Goal: Task Accomplishment & Management: Manage account settings

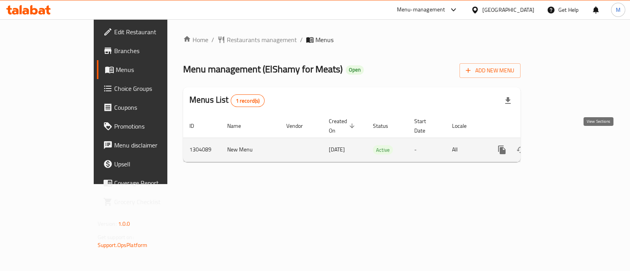
click at [563, 145] on icon "enhanced table" at bounding box center [558, 149] width 9 height 9
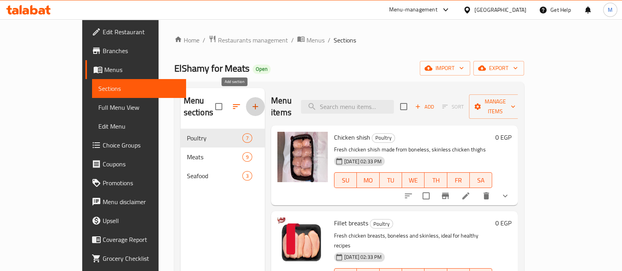
click at [251, 102] on icon "button" at bounding box center [255, 106] width 9 height 9
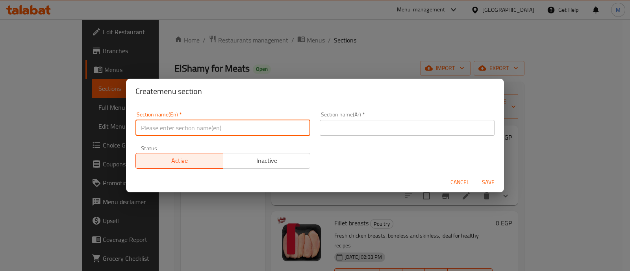
click at [161, 131] on input "text" at bounding box center [222, 128] width 175 height 16
type input "Offers"
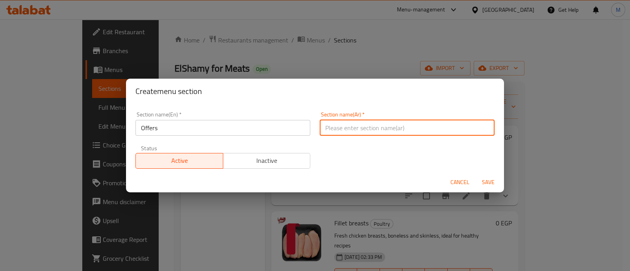
click at [407, 126] on input "text" at bounding box center [407, 128] width 175 height 16
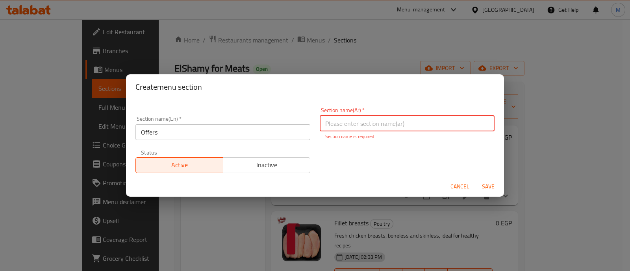
click at [407, 126] on input "text" at bounding box center [407, 124] width 175 height 16
type input "عروض"
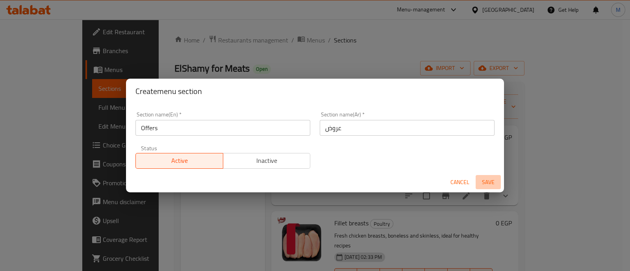
click at [490, 185] on span "Save" at bounding box center [488, 182] width 19 height 10
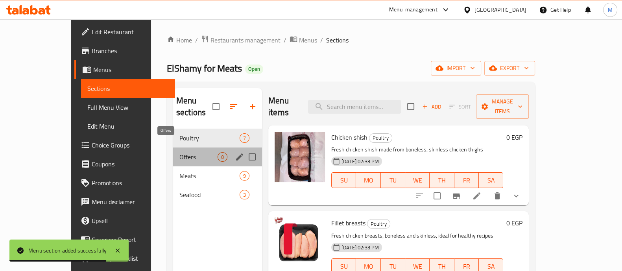
click at [179, 152] on span "Offers" at bounding box center [198, 156] width 38 height 9
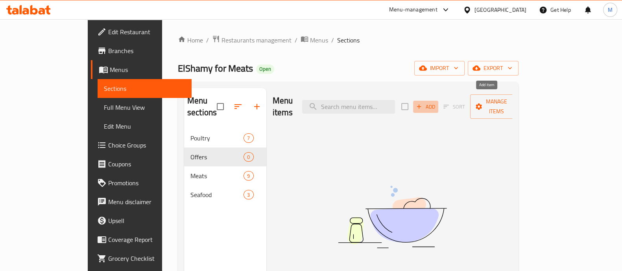
click at [436, 102] on span "Add" at bounding box center [425, 106] width 21 height 9
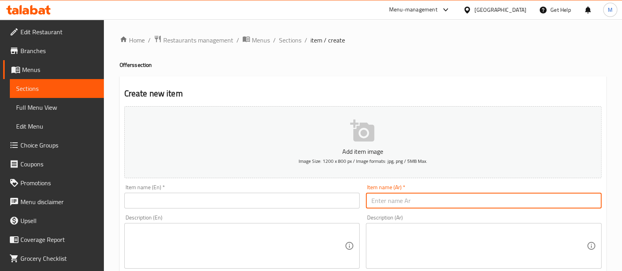
click at [392, 203] on input "text" at bounding box center [484, 201] width 236 height 16
paste input "٣ فرخات وزن ١.١"
type input "٣ فرخات وزن ١.١"
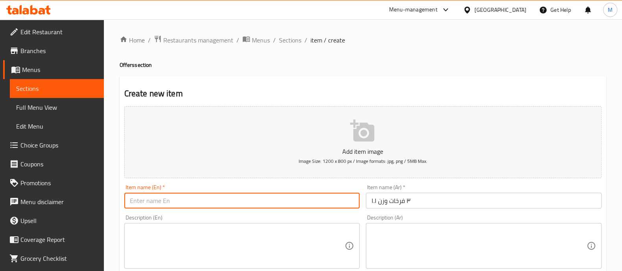
click at [171, 200] on input "text" at bounding box center [242, 201] width 236 height 16
paste input "3 chickens weighing 1.1"
drag, startPoint x: 160, startPoint y: 201, endPoint x: 194, endPoint y: 200, distance: 34.6
click at [194, 200] on input "3 chickens weighing 1.1" at bounding box center [242, 201] width 236 height 16
type input "3 chickens"
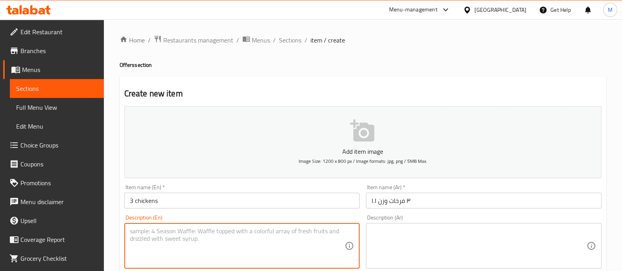
click at [150, 236] on textarea at bounding box center [237, 245] width 215 height 37
paste textarea "weighing 1.1"
type textarea "weighing 1.1"
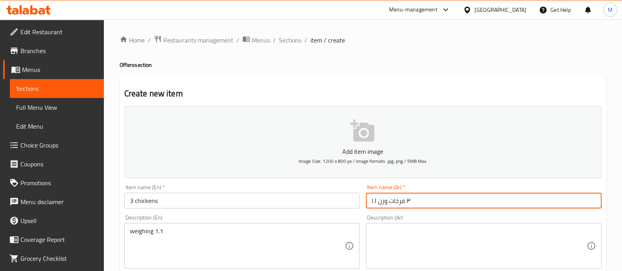
drag, startPoint x: 388, startPoint y: 202, endPoint x: 361, endPoint y: 203, distance: 27.2
click at [361, 203] on div "Add item image Image Size: 1200 x 800 px / Image formats: jpg, png / 5MB Max. I…" at bounding box center [363, 272] width 484 height 339
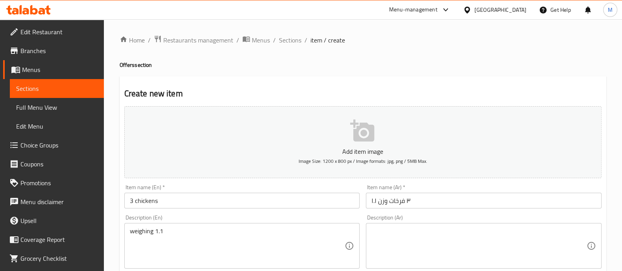
click at [361, 203] on div "Item name (En)   * 3 chickens Item name (En) *" at bounding box center [242, 196] width 242 height 30
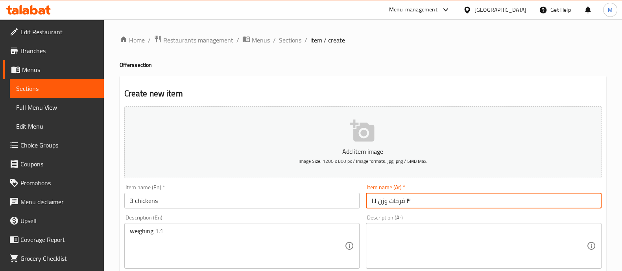
drag, startPoint x: 370, startPoint y: 201, endPoint x: 380, endPoint y: 201, distance: 9.4
click at [380, 201] on input "٣ فرخات وزن ١.١" at bounding box center [484, 201] width 236 height 16
drag, startPoint x: 388, startPoint y: 201, endPoint x: 379, endPoint y: 203, distance: 9.6
click at [379, 203] on input "٣ فرخات وزن ١.١" at bounding box center [484, 201] width 236 height 16
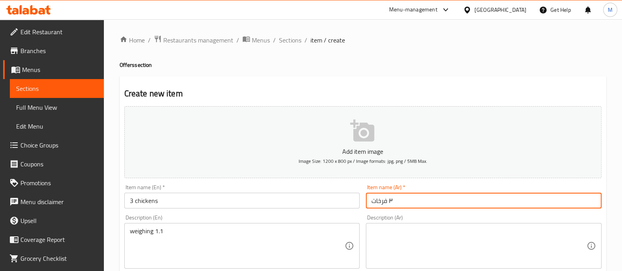
type input "٣ فرخات"
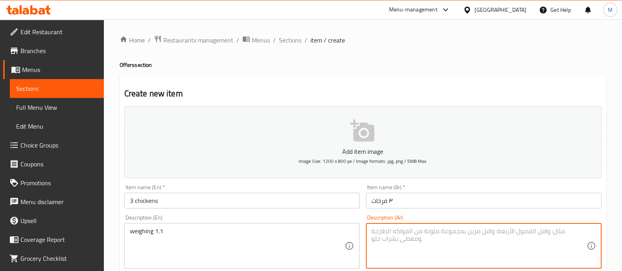
click at [383, 227] on textarea at bounding box center [478, 245] width 215 height 37
paste textarea "وزن ١.١"
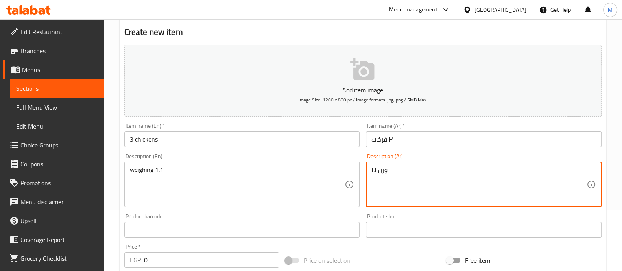
scroll to position [62, 0]
type textarea "وزن ١.١"
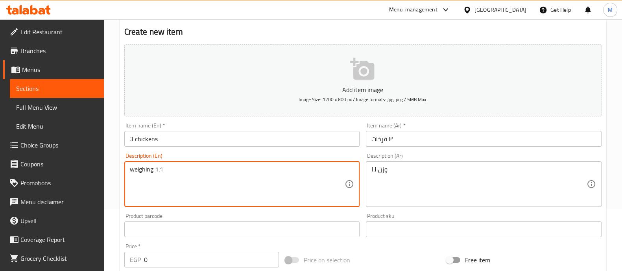
click at [140, 170] on textarea "weighing 1.1" at bounding box center [237, 184] width 215 height 37
click at [179, 169] on textarea "weight1.1" at bounding box center [237, 184] width 215 height 37
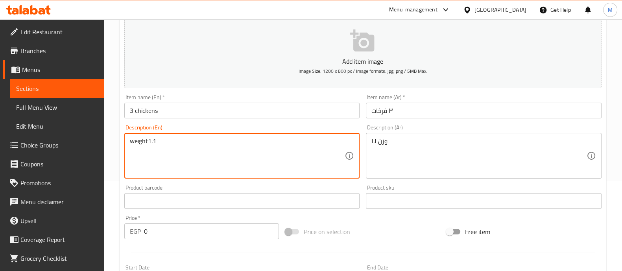
type textarea "weight1.1"
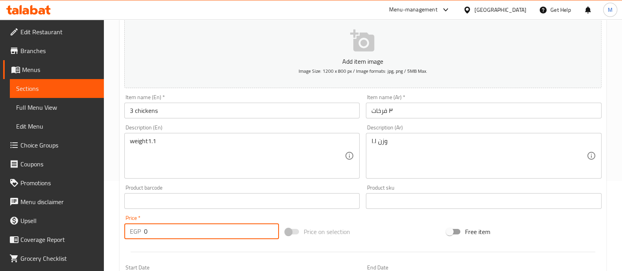
click at [163, 227] on input "0" at bounding box center [211, 232] width 135 height 16
type input "400"
click at [181, 108] on input "3 chickens" at bounding box center [242, 111] width 236 height 16
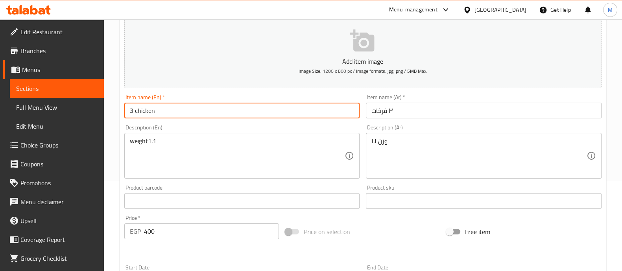
type input "3 chicken"
click at [222, 125] on div "Description (En) weight1.1 Description (En)" at bounding box center [242, 152] width 236 height 54
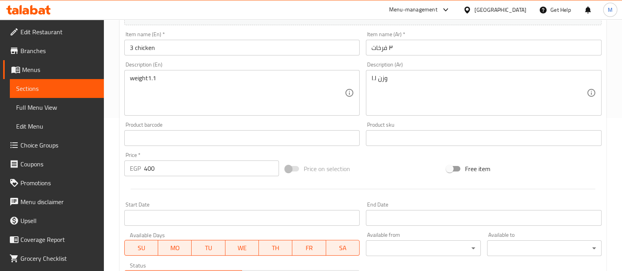
scroll to position [284, 0]
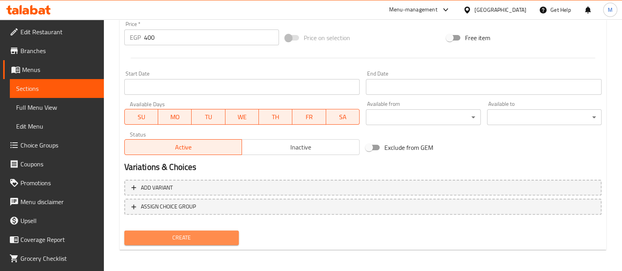
click at [181, 240] on span "Create" at bounding box center [182, 238] width 102 height 10
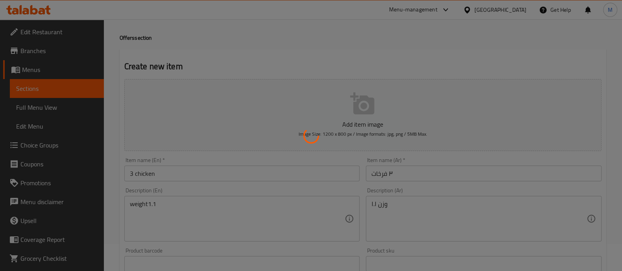
scroll to position [0, 0]
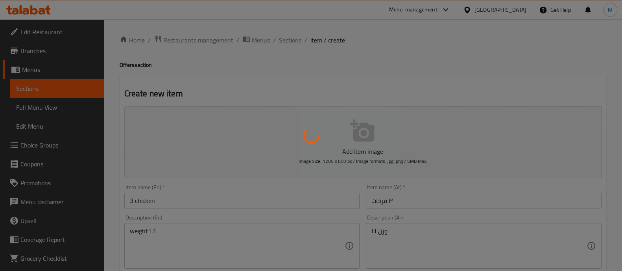
type input "0"
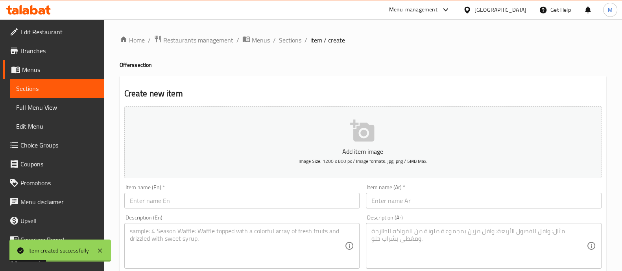
click at [412, 192] on div "Item name (Ar)   * Item name (Ar) *" at bounding box center [484, 197] width 236 height 24
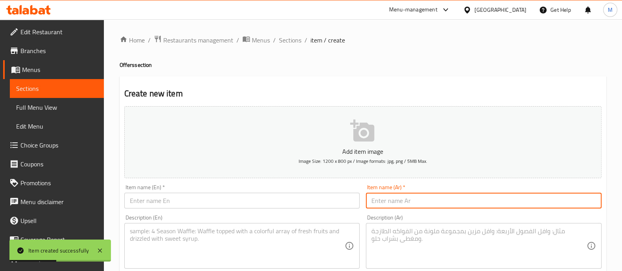
click at [410, 195] on input "text" at bounding box center [484, 201] width 236 height 16
paste input "١ ك صدور ١ ك دبابيس ١/٢ ك كبد وقوانص"
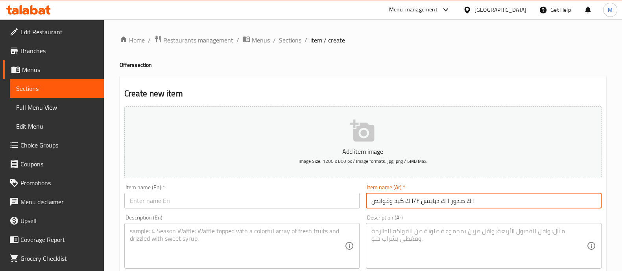
type input "١ ك صدور ١ ك دبابيس ١/٢ ك كبد وقوانص"
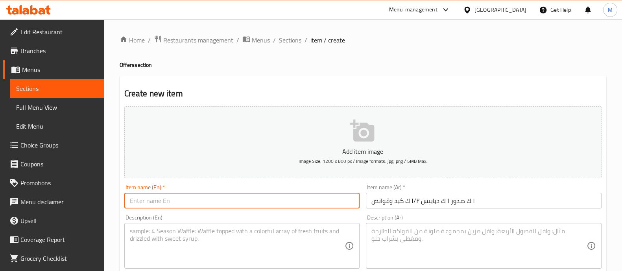
click at [156, 200] on input "text" at bounding box center [242, 201] width 236 height 16
paste input "1 kg chicken breasts 1 kg chicken drumsticks 1/2 kg chicken liver and gizzards"
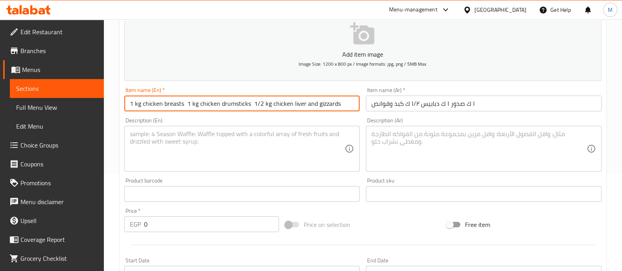
scroll to position [98, 0]
type input "1 kg chicken breasts 1 kg chicken drumsticks 1/2 kg chicken liver and gizzards"
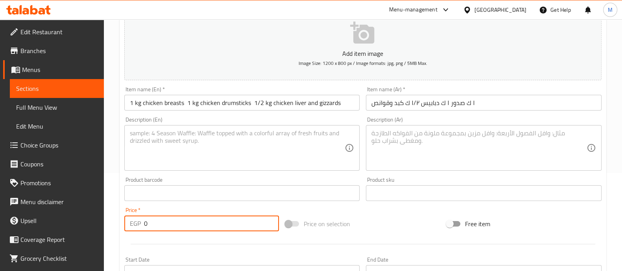
click at [200, 223] on input "0" at bounding box center [211, 224] width 135 height 16
type input "400"
click at [201, 204] on div "Price   * EGP 400 Price *" at bounding box center [201, 219] width 161 height 30
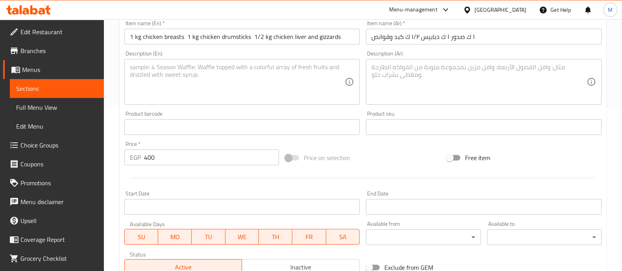
scroll to position [284, 0]
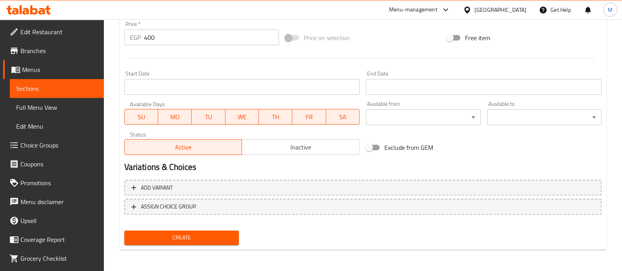
click at [201, 239] on span "Create" at bounding box center [182, 238] width 102 height 10
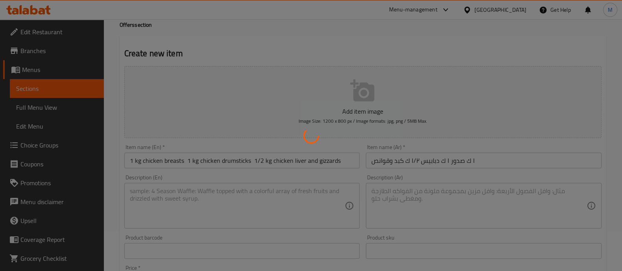
scroll to position [0, 0]
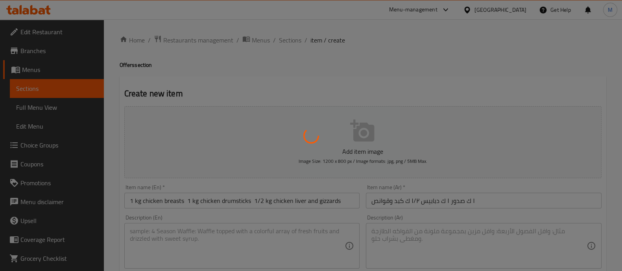
type input "0"
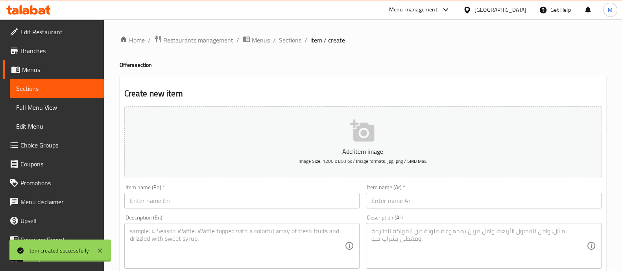
click at [287, 43] on span "Sections" at bounding box center [290, 39] width 22 height 9
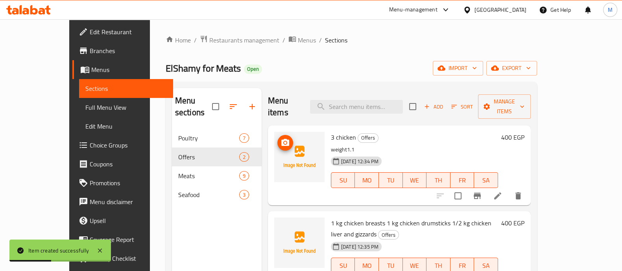
click at [281, 139] on icon "upload picture" at bounding box center [285, 142] width 8 height 7
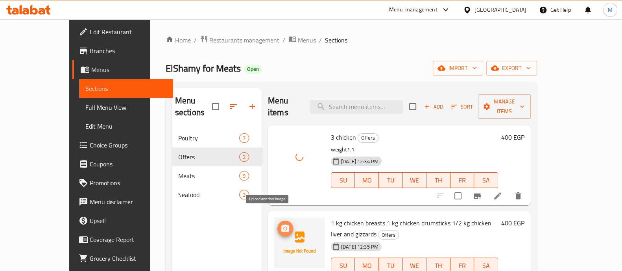
click at [277, 221] on button "upload picture" at bounding box center [285, 229] width 16 height 16
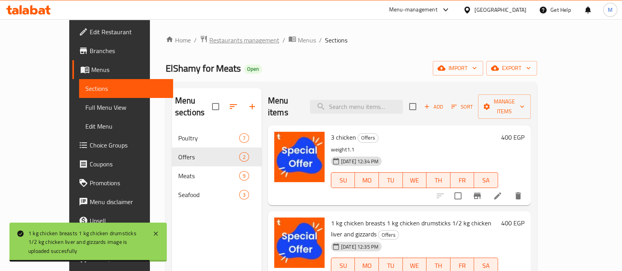
click at [212, 41] on span "Restaurants management" at bounding box center [244, 39] width 70 height 9
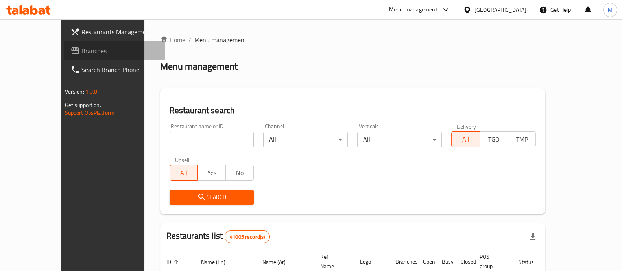
click at [81, 46] on span "Branches" at bounding box center [119, 50] width 77 height 9
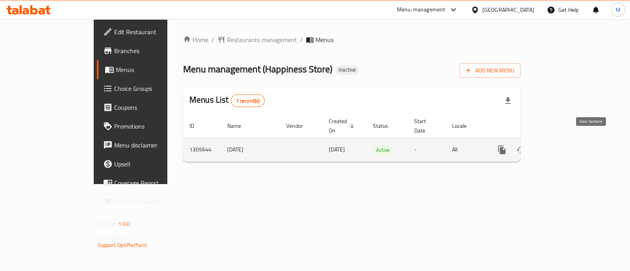
click at [562, 146] on icon "enhanced table" at bounding box center [558, 149] width 7 height 7
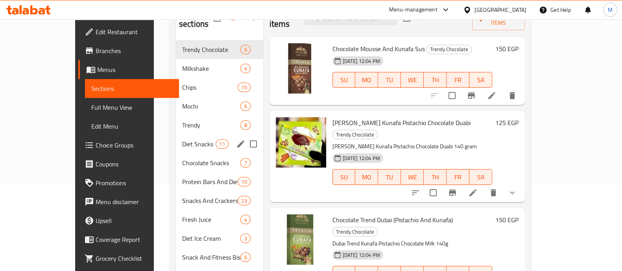
scroll to position [88, 0]
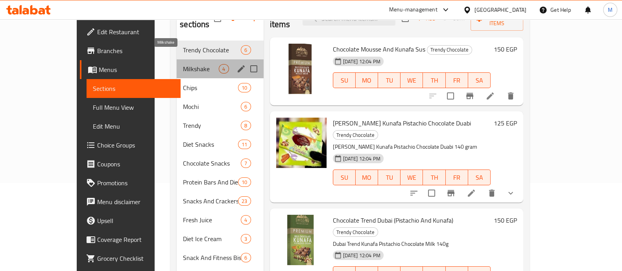
click at [183, 64] on span "Milkshake" at bounding box center [201, 68] width 36 height 9
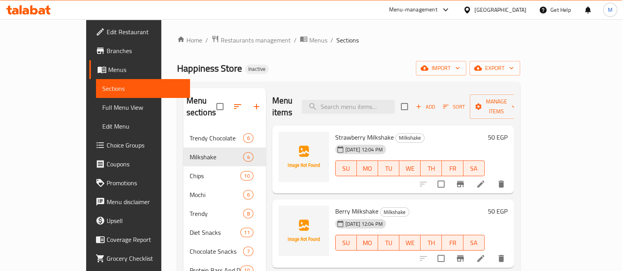
scroll to position [1, 0]
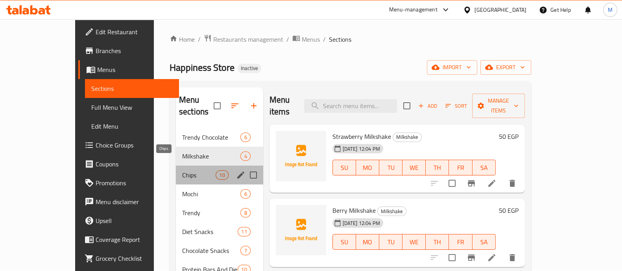
click at [182, 170] on span "Chips" at bounding box center [198, 174] width 33 height 9
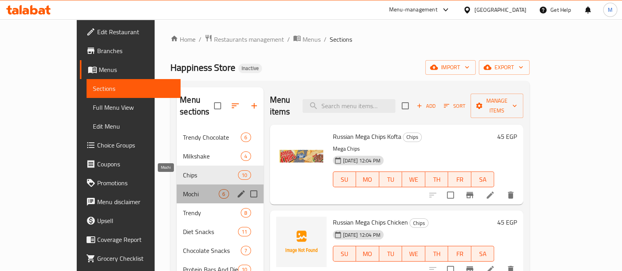
click at [183, 189] on span "Mochi" at bounding box center [201, 193] width 36 height 9
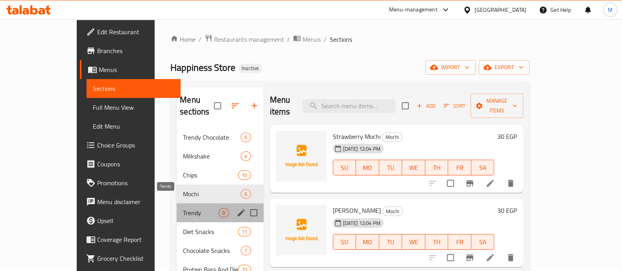
click at [183, 208] on span "Trendy" at bounding box center [201, 212] width 36 height 9
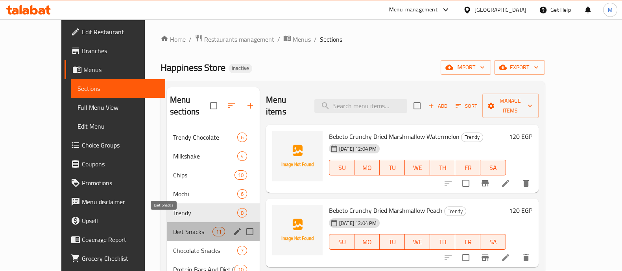
click at [173, 227] on span "Diet Snacks" at bounding box center [192, 231] width 39 height 9
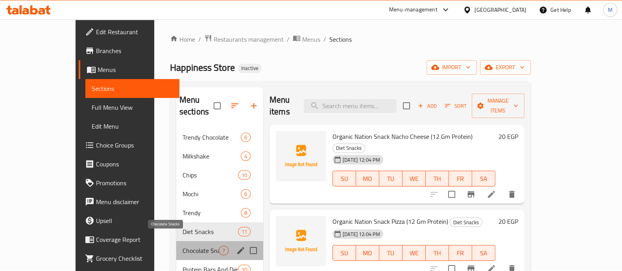
click at [183, 246] on span "Chocolate Snacks" at bounding box center [201, 250] width 36 height 9
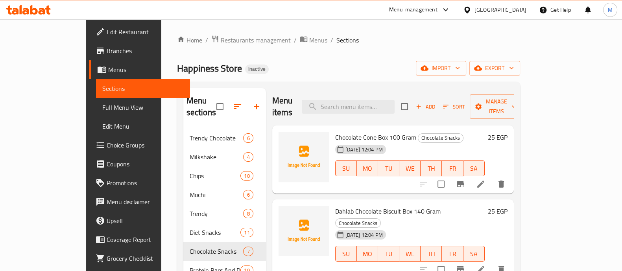
click at [221, 44] on span "Restaurants management" at bounding box center [256, 39] width 70 height 9
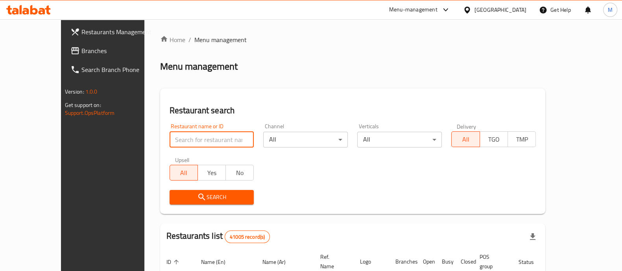
click at [170, 136] on input "search" at bounding box center [212, 140] width 85 height 16
paste input "737337"
type input "737337"
click button "Search" at bounding box center [212, 197] width 85 height 15
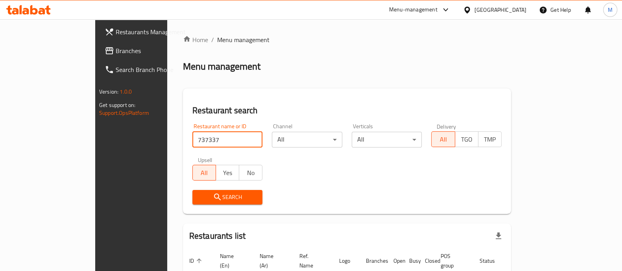
click at [229, 138] on input "737337" at bounding box center [227, 140] width 70 height 16
paste input "681742"
type input "681742"
click button "Search" at bounding box center [227, 197] width 70 height 15
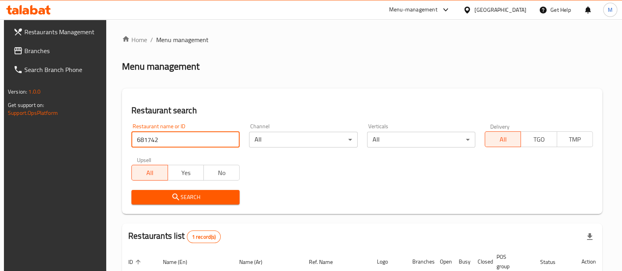
scroll to position [73, 0]
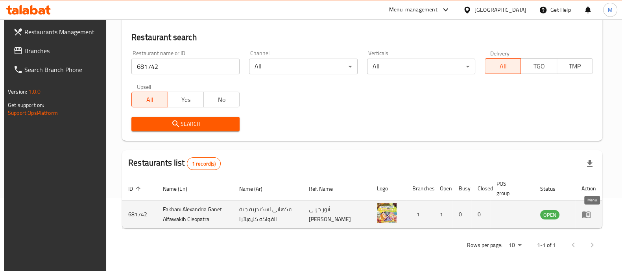
click at [588, 214] on icon "enhanced table" at bounding box center [586, 215] width 9 height 7
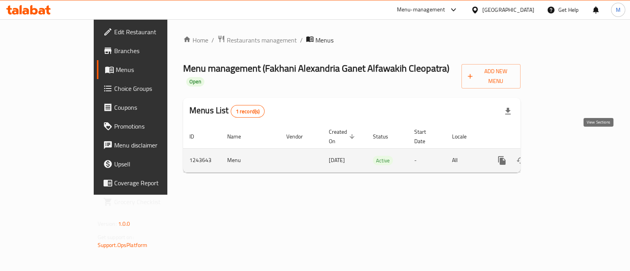
click at [563, 156] on icon "enhanced table" at bounding box center [558, 160] width 9 height 9
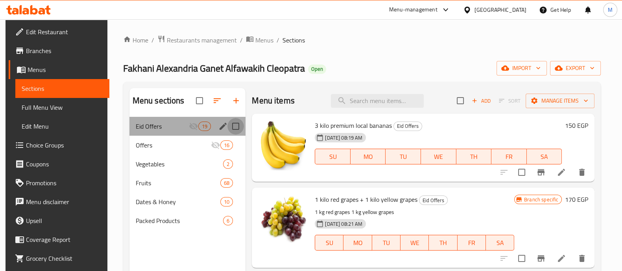
click at [233, 125] on input "Menu sections" at bounding box center [235, 126] width 17 height 17
checkbox input "true"
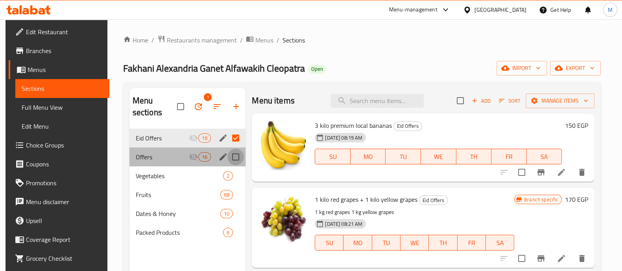
click at [233, 155] on input "Menu sections" at bounding box center [235, 157] width 17 height 17
checkbox input "true"
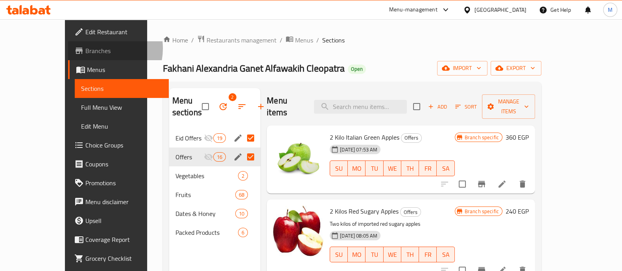
click at [85, 48] on span "Branches" at bounding box center [123, 50] width 77 height 9
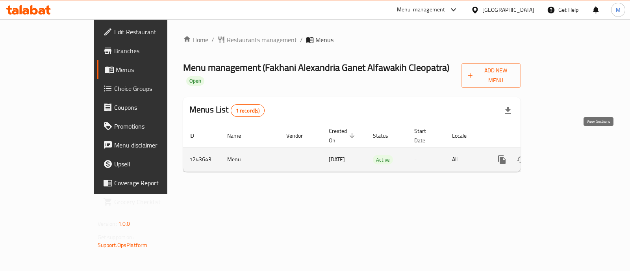
click at [563, 155] on icon "enhanced table" at bounding box center [558, 159] width 9 height 9
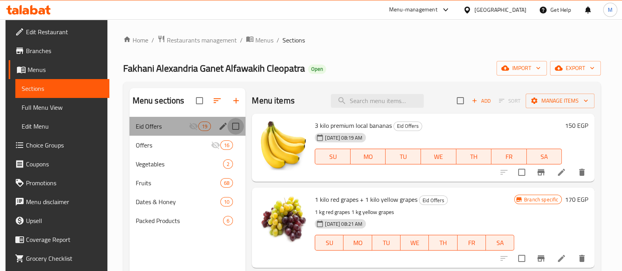
click at [234, 127] on input "Menu sections" at bounding box center [235, 126] width 17 height 17
checkbox input "true"
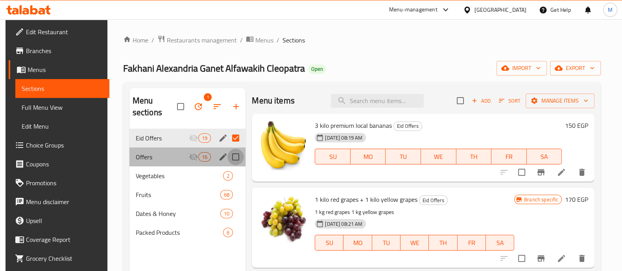
click at [234, 159] on input "Menu sections" at bounding box center [235, 157] width 17 height 17
checkbox input "true"
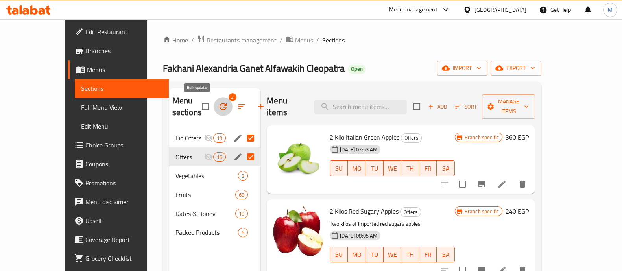
click at [218, 107] on icon "button" at bounding box center [222, 106] width 9 height 9
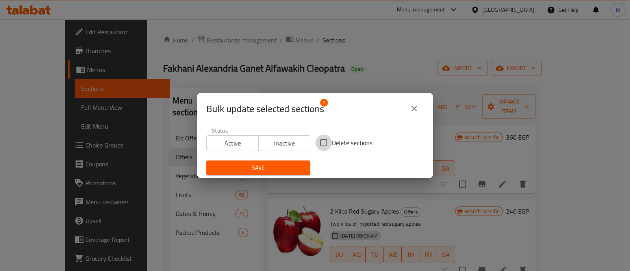
click at [319, 142] on input "Delete sections" at bounding box center [323, 143] width 17 height 17
checkbox input "true"
click at [277, 167] on span "Save" at bounding box center [258, 168] width 91 height 10
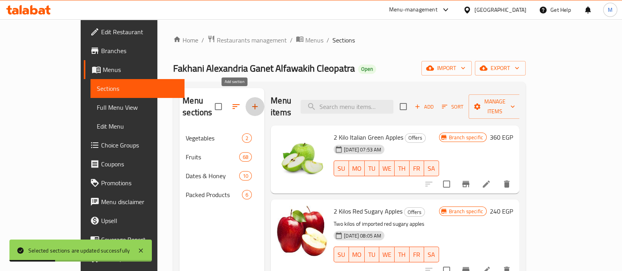
click at [250, 102] on icon "button" at bounding box center [254, 106] width 9 height 9
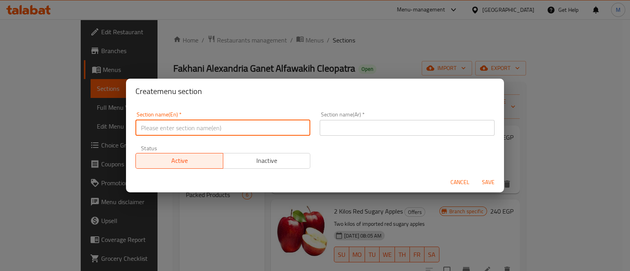
click at [246, 124] on input "text" at bounding box center [222, 128] width 175 height 16
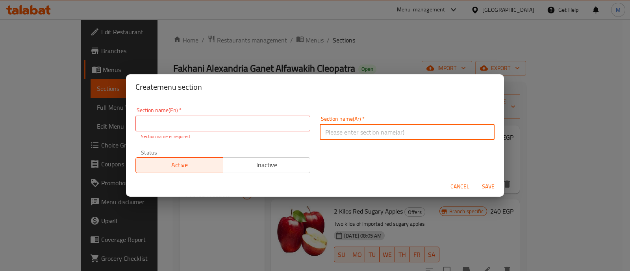
click at [365, 125] on input "text" at bounding box center [407, 132] width 175 height 16
type input "عروض التوفير"
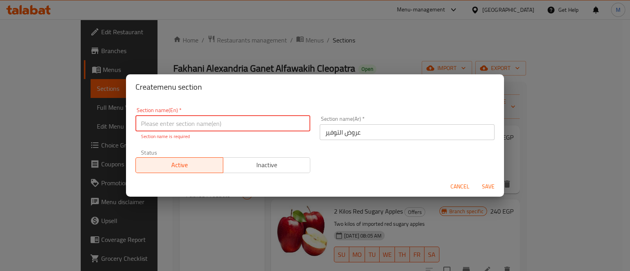
click at [214, 126] on input "text" at bounding box center [222, 124] width 175 height 16
paste input "Savings Offers"
type input "Savings Offers"
click at [259, 166] on span "Inactive" at bounding box center [266, 164] width 81 height 11
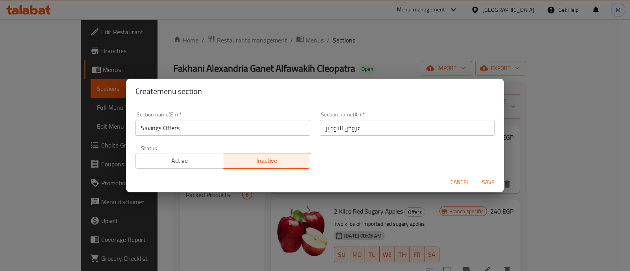
click at [492, 181] on span "Save" at bounding box center [488, 182] width 19 height 10
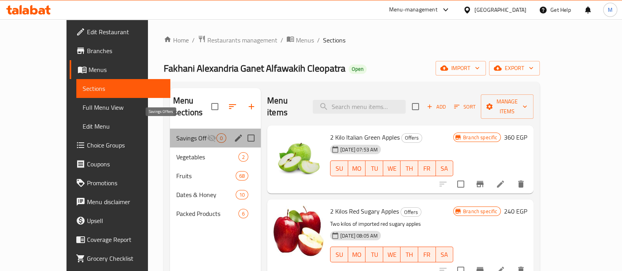
click at [176, 133] on span "Savings Offers" at bounding box center [191, 137] width 31 height 9
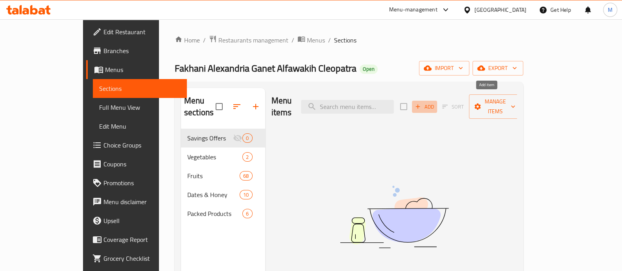
click at [435, 103] on span "Add" at bounding box center [424, 106] width 21 height 9
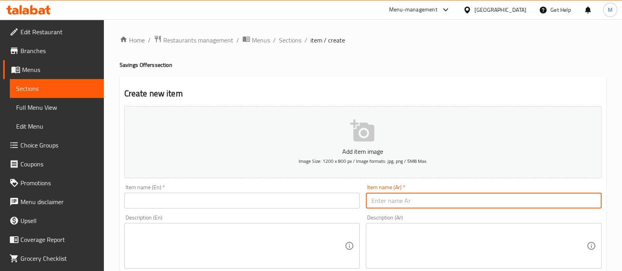
click at [401, 203] on input "text" at bounding box center [484, 201] width 236 height 16
paste input "كيلو ونص جوافه"
type input "كيلو ونص جوافه"
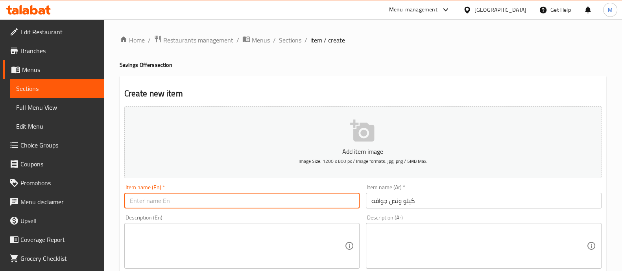
click at [323, 200] on input "text" at bounding box center [242, 201] width 236 height 16
type input "1.5 [PERSON_NAME]"
click at [297, 219] on div "Description (En) Description (En)" at bounding box center [242, 242] width 236 height 54
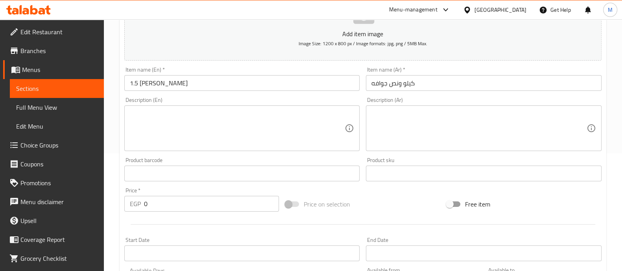
scroll to position [120, 0]
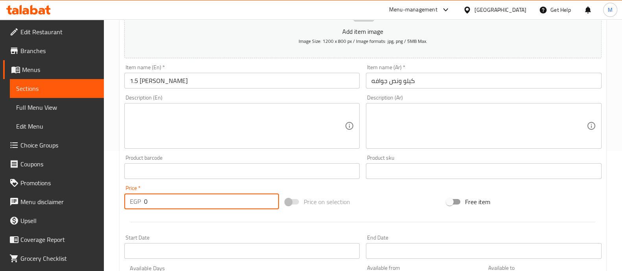
click at [155, 196] on input "0" at bounding box center [211, 202] width 135 height 16
type input "140"
click at [217, 185] on div "Price   * EGP 140 Price *" at bounding box center [201, 197] width 161 height 30
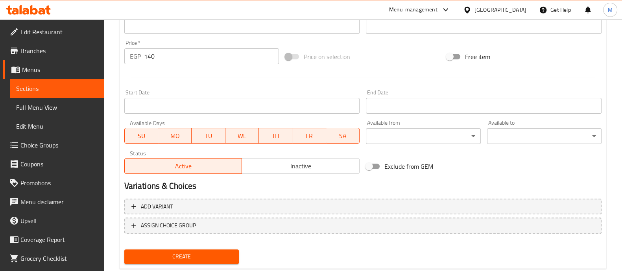
scroll to position [284, 0]
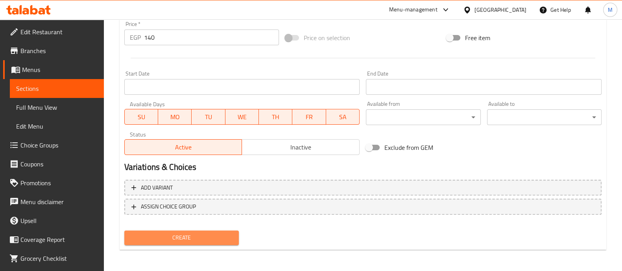
click at [189, 239] on span "Create" at bounding box center [182, 238] width 102 height 10
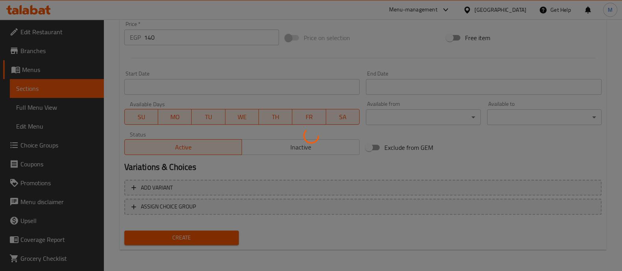
scroll to position [0, 0]
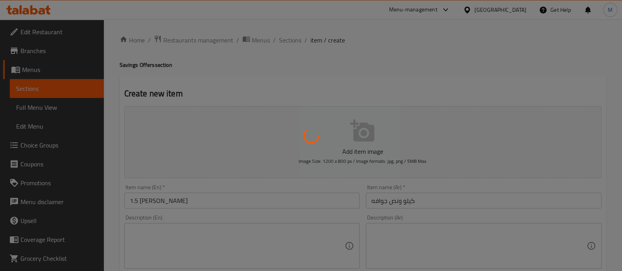
type input "0"
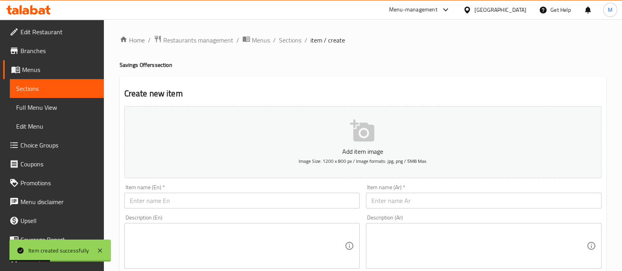
click at [388, 198] on input "text" at bounding box center [484, 201] width 236 height 16
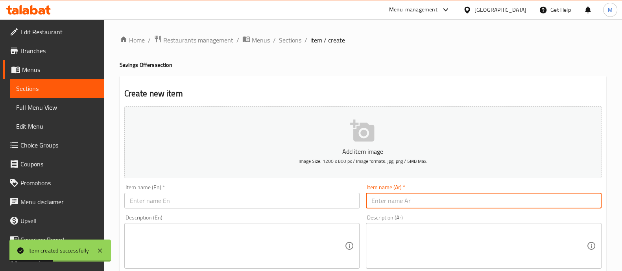
paste input "2 كيلو جوافه"
type input "2 كيلو جوافه"
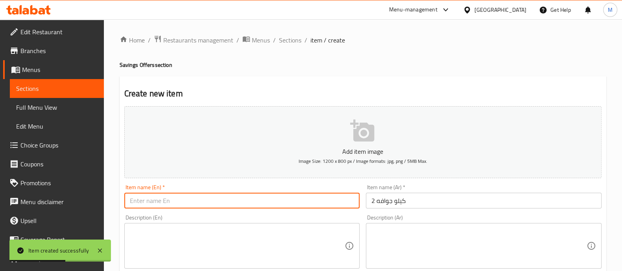
click at [307, 199] on input "text" at bounding box center [242, 201] width 236 height 16
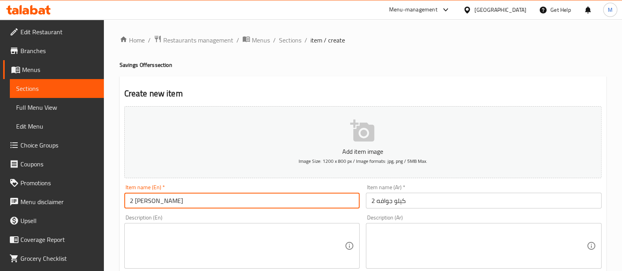
type input "2 [PERSON_NAME]"
click at [286, 218] on div "Description (En) Description (En)" at bounding box center [242, 242] width 236 height 54
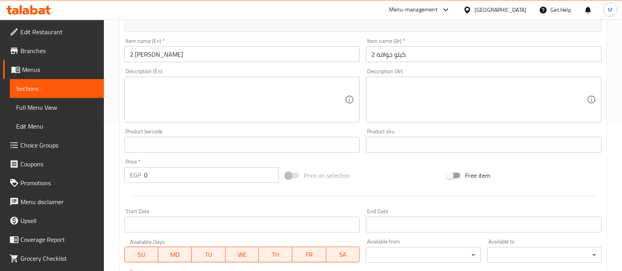
scroll to position [151, 0]
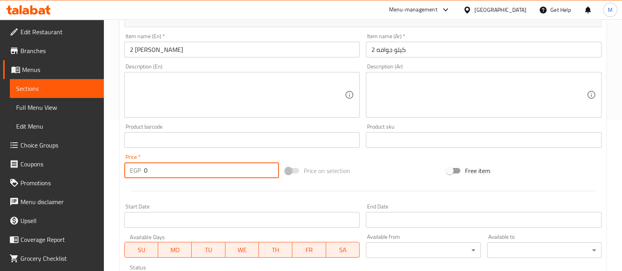
click at [196, 169] on input "0" at bounding box center [211, 171] width 135 height 16
type input "170"
click at [190, 182] on div at bounding box center [363, 190] width 484 height 19
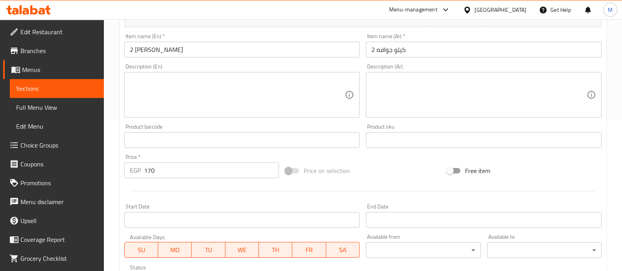
scroll to position [284, 0]
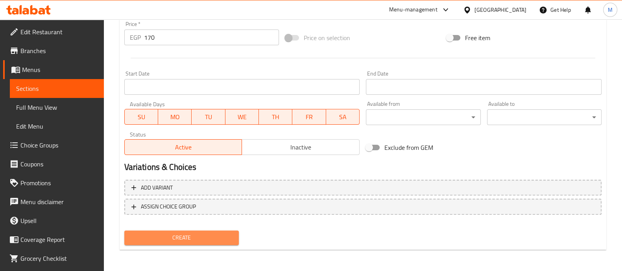
click at [196, 236] on span "Create" at bounding box center [182, 238] width 102 height 10
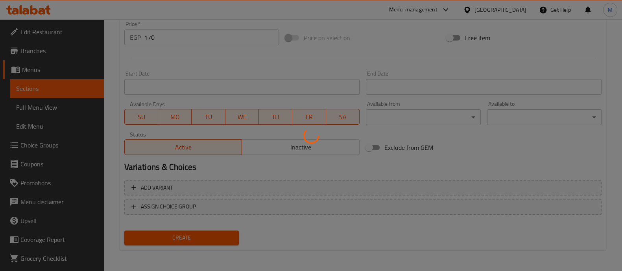
type input "0"
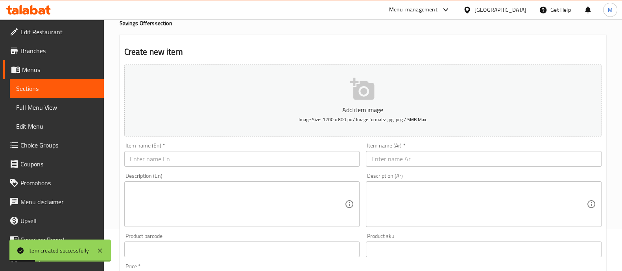
scroll to position [28, 0]
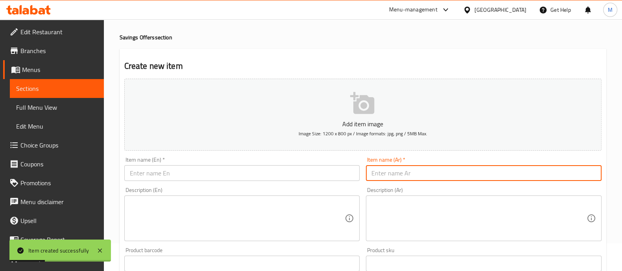
click at [394, 174] on input "text" at bounding box center [484, 173] width 236 height 16
paste input "كيلو ونص عنب احمر"
type input "كيلو ونص عنب احمر"
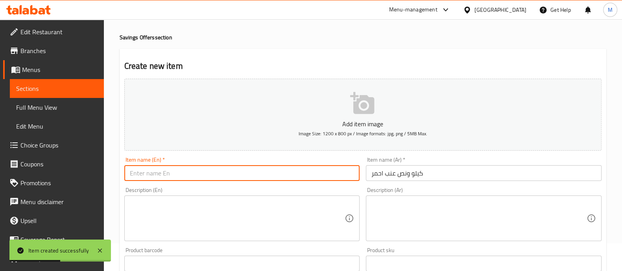
click at [309, 169] on input "text" at bounding box center [242, 173] width 236 height 16
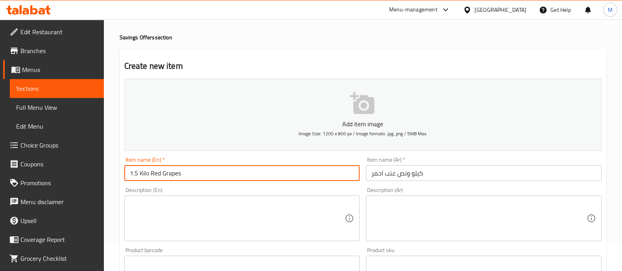
type input "1.5 Kilo Red Grapes"
click at [297, 186] on div "Description (En) Description (En)" at bounding box center [242, 214] width 242 height 60
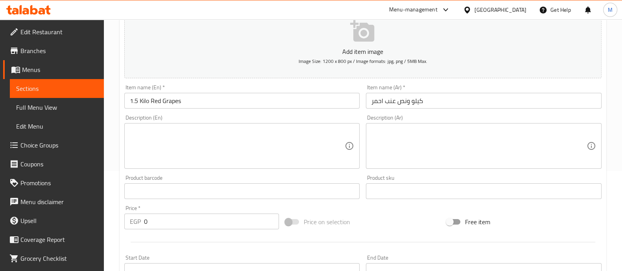
scroll to position [103, 0]
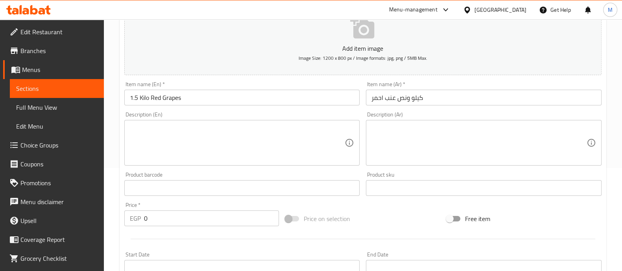
click at [159, 211] on input "0" at bounding box center [211, 219] width 135 height 16
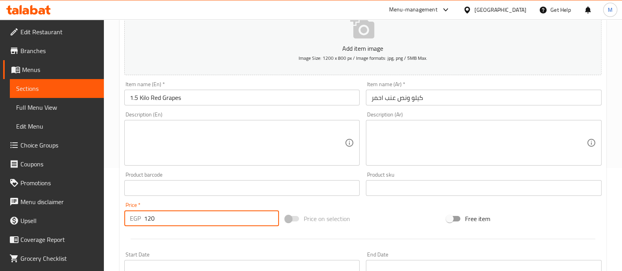
type input "120"
click at [156, 229] on div at bounding box center [363, 238] width 484 height 19
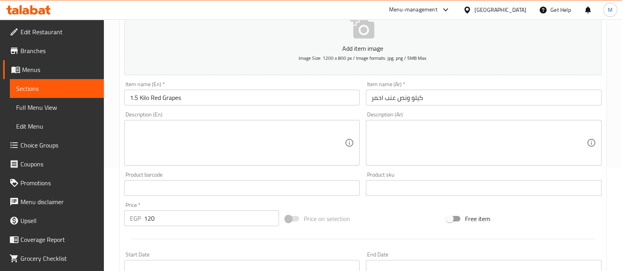
scroll to position [284, 0]
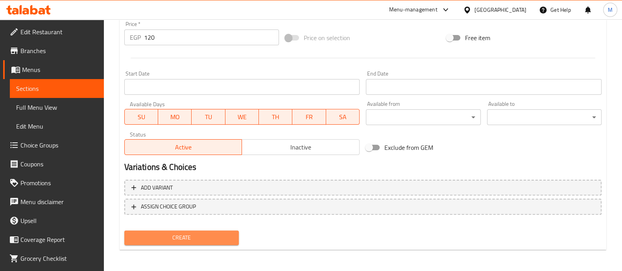
click at [157, 233] on span "Create" at bounding box center [182, 238] width 102 height 10
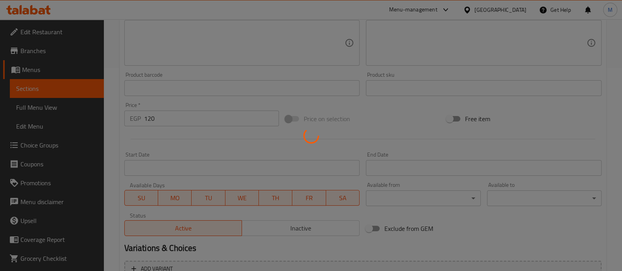
type input "0"
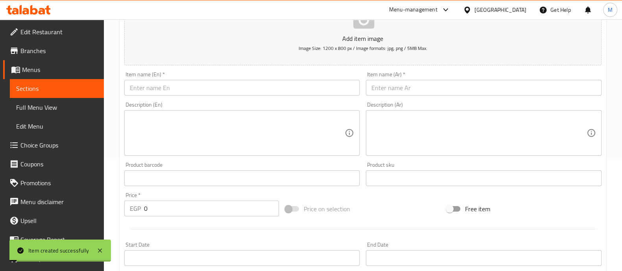
scroll to position [113, 0]
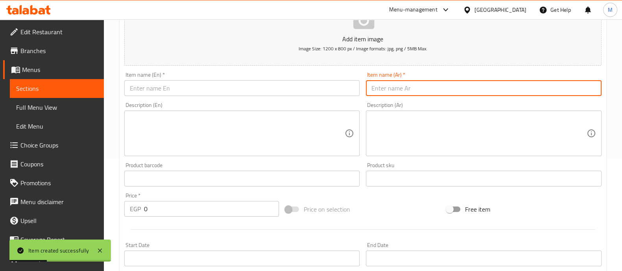
click at [413, 85] on input "text" at bounding box center [484, 88] width 236 height 16
paste input "2 كيلو كمثرى بلدي فيومي"
type input "2 كيلو كمثرى بلدي فيومي"
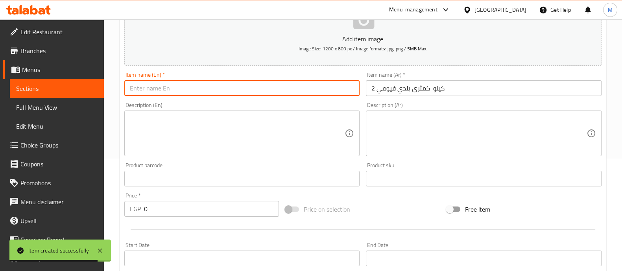
click at [210, 89] on input "text" at bounding box center [242, 88] width 236 height 16
paste input "2 kilograms of Baladi Fayoumi pears"
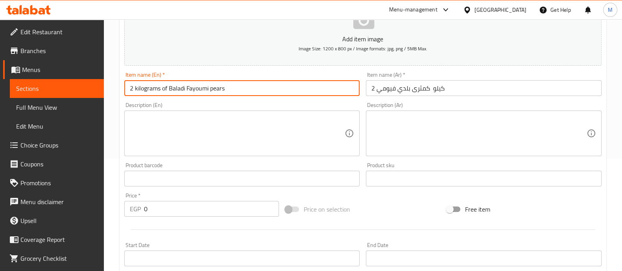
click at [149, 85] on input "2 kilograms of Baladi Fayoumi pears" at bounding box center [242, 88] width 236 height 16
click at [190, 89] on input "2 [PERSON_NAME] pears" at bounding box center [242, 88] width 236 height 16
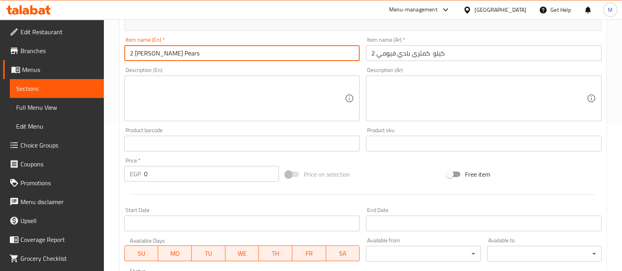
scroll to position [148, 0]
type input "2 [PERSON_NAME] Pears"
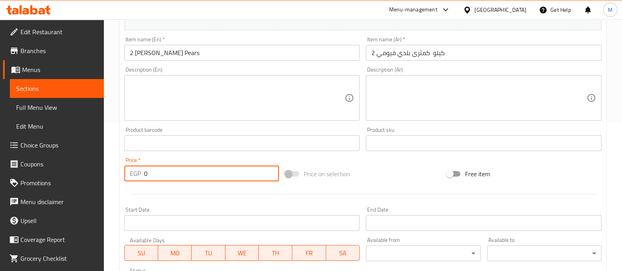
click at [185, 170] on input "0" at bounding box center [211, 174] width 135 height 16
type input "160"
click at [178, 193] on div at bounding box center [363, 194] width 484 height 19
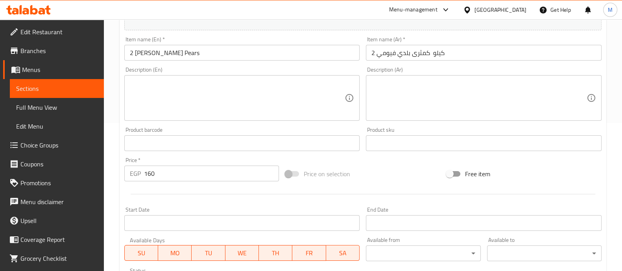
scroll to position [284, 0]
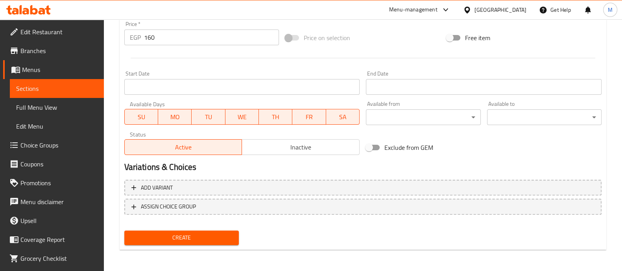
click at [190, 235] on span "Create" at bounding box center [182, 238] width 102 height 10
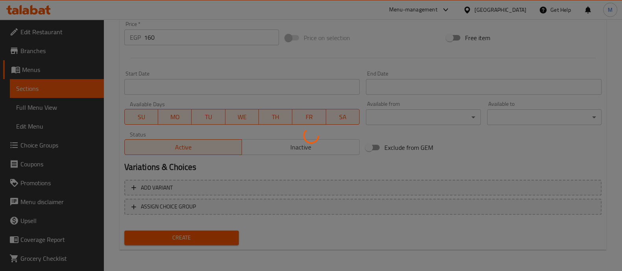
scroll to position [43, 0]
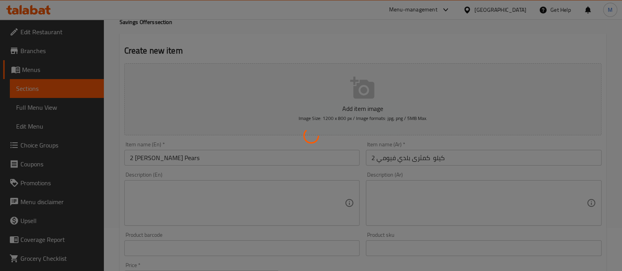
type input "0"
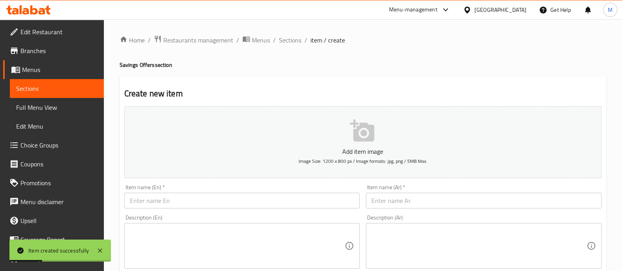
click at [390, 199] on input "text" at bounding box center [484, 201] width 236 height 16
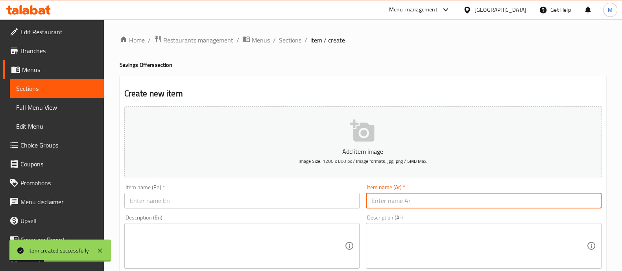
paste input "2 كيلو تين"
type input "2 كيلو تين"
click at [214, 197] on input "text" at bounding box center [242, 201] width 236 height 16
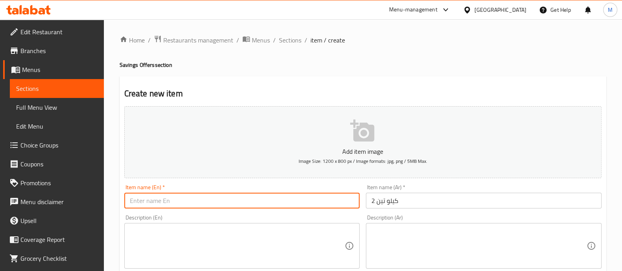
paste input "2 kilograms of figs"
click at [137, 201] on input "2 kilograms of figs" at bounding box center [242, 201] width 236 height 16
click at [170, 200] on input "2 Kilograms of figs" at bounding box center [242, 201] width 236 height 16
type input "2 Kilograms Figs"
click at [199, 218] on div "Description (En) Description (En)" at bounding box center [242, 242] width 236 height 54
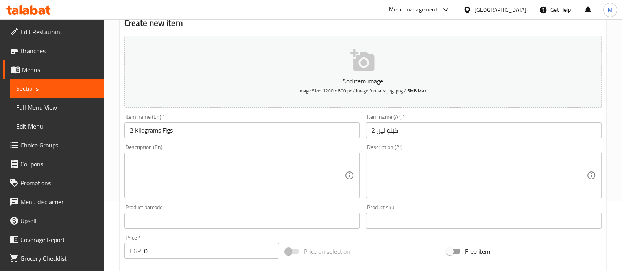
scroll to position [71, 0]
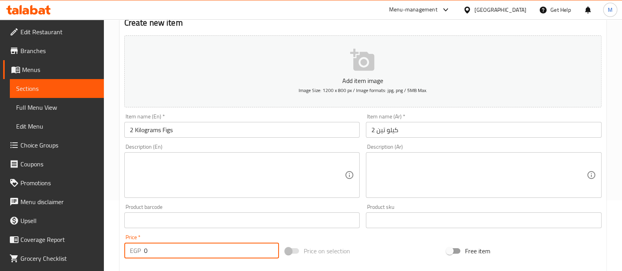
click at [167, 248] on input "0" at bounding box center [211, 251] width 135 height 16
type input "170"
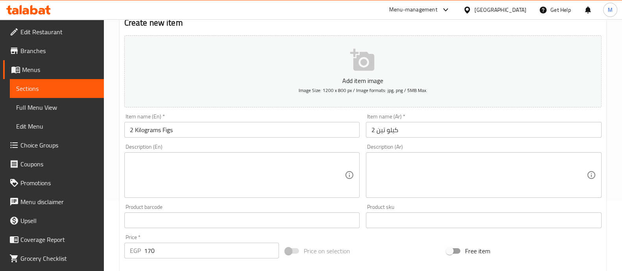
click at [167, 236] on div "Price   * EGP 170 Price *" at bounding box center [201, 247] width 155 height 24
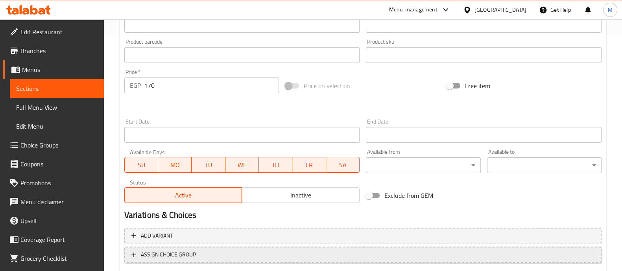
scroll to position [284, 0]
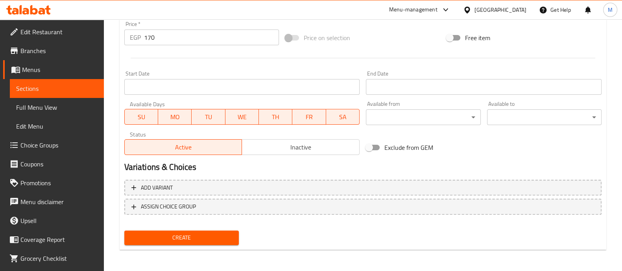
click at [164, 236] on span "Create" at bounding box center [182, 238] width 102 height 10
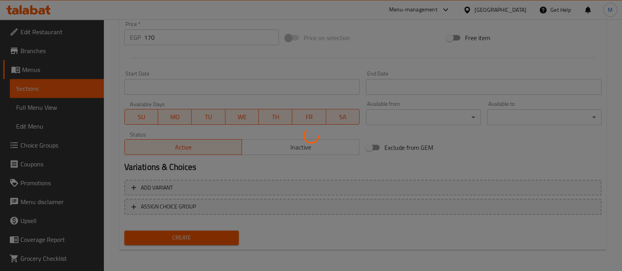
scroll to position [0, 0]
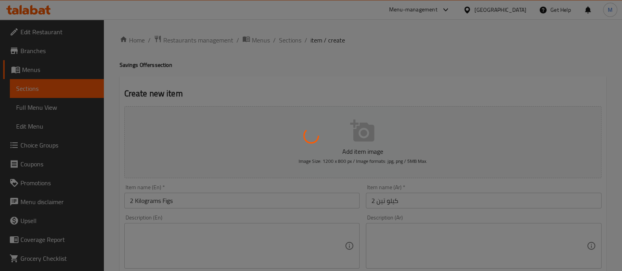
type input "0"
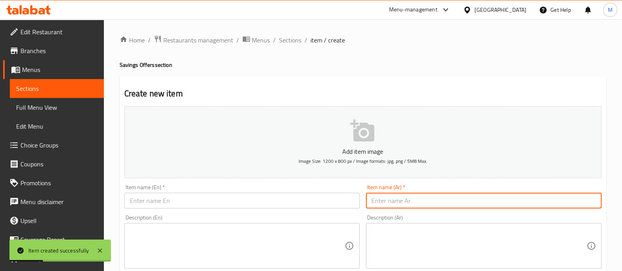
click at [393, 201] on input "text" at bounding box center [484, 201] width 236 height 16
paste input "3كيلو [PERSON_NAME]"
type input "3كيلو [PERSON_NAME]"
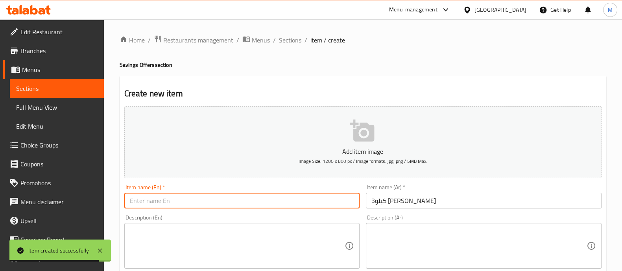
click at [163, 201] on input "text" at bounding box center [242, 201] width 236 height 16
paste input "3 kilograms of [PERSON_NAME]"
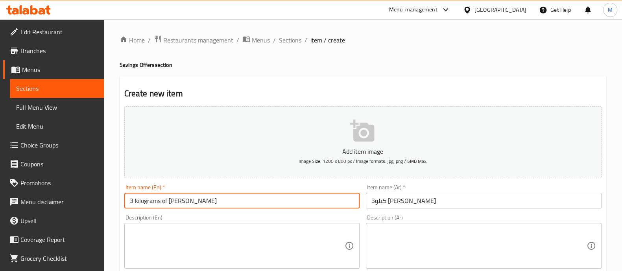
click at [151, 200] on input "3 kilograms of [PERSON_NAME]" at bounding box center [242, 201] width 236 height 16
type input "3 Kilo [PERSON_NAME]"
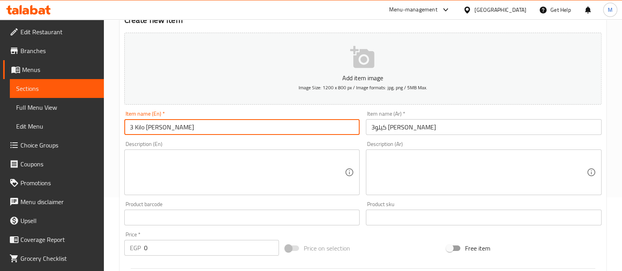
scroll to position [79, 0]
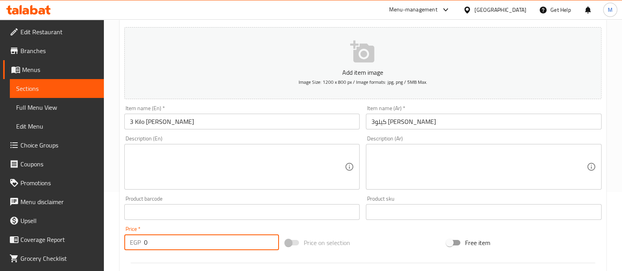
click at [161, 241] on input "0" at bounding box center [211, 243] width 135 height 16
type input "260"
click at [158, 254] on div at bounding box center [363, 262] width 484 height 19
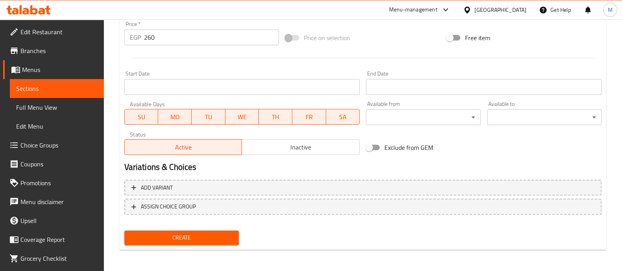
click at [164, 239] on span "Create" at bounding box center [182, 238] width 102 height 10
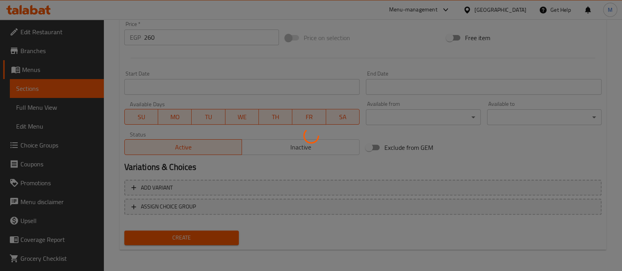
type input "0"
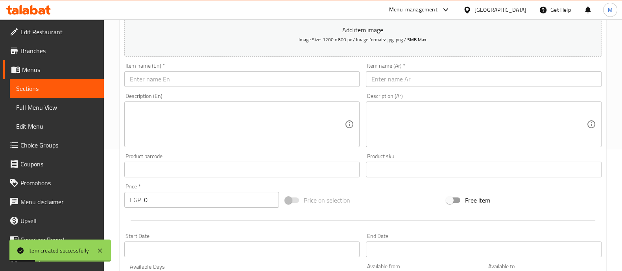
scroll to position [120, 0]
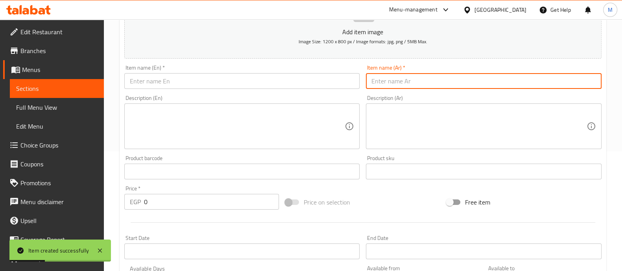
click at [414, 85] on input "text" at bounding box center [484, 81] width 236 height 16
paste input "2كيلو عويس"
type input "2كيلو عويس"
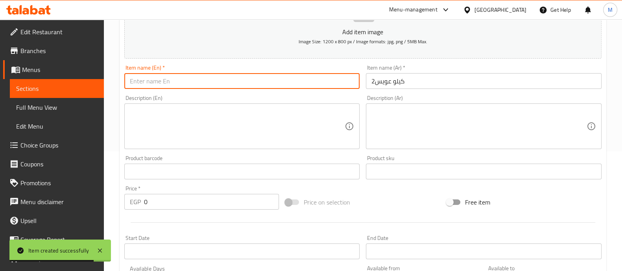
click at [241, 79] on input "text" at bounding box center [242, 81] width 236 height 16
paste input "2 kilograms of Awais mangoes"
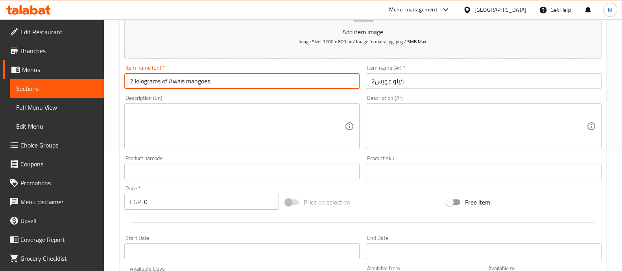
click at [148, 81] on input "2 kilograms of Awais mangoes" at bounding box center [242, 81] width 236 height 16
type input "2 Kilo Awais Mangoes"
click at [188, 96] on div "Description (En) Description (En)" at bounding box center [242, 122] width 236 height 54
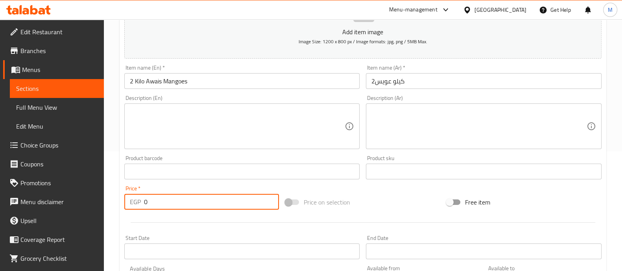
click at [161, 198] on input "0" at bounding box center [211, 202] width 135 height 16
type input "280"
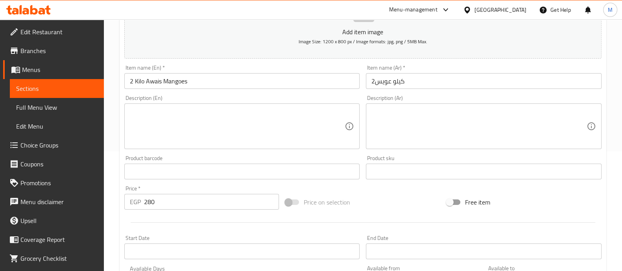
click at [161, 222] on hr at bounding box center [363, 222] width 465 height 0
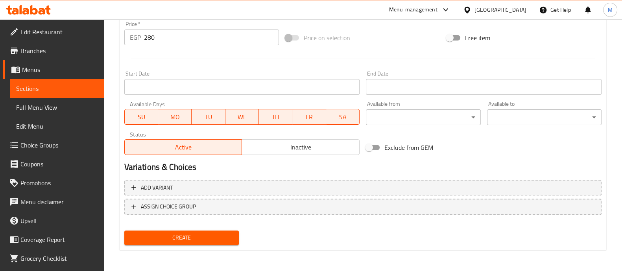
click at [155, 238] on span "Create" at bounding box center [182, 238] width 102 height 10
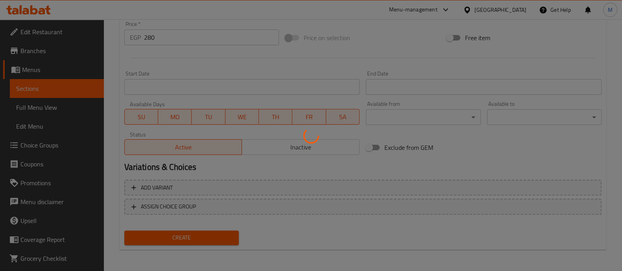
type input "0"
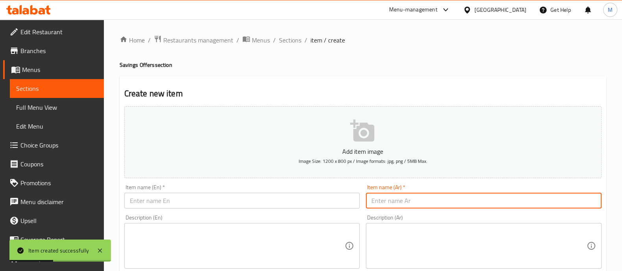
click at [403, 203] on input "text" at bounding box center [484, 201] width 236 height 16
paste input "كيلو ونص بلح برحي سعودي"
type input "كيلو ونص بلح برحي سعودي"
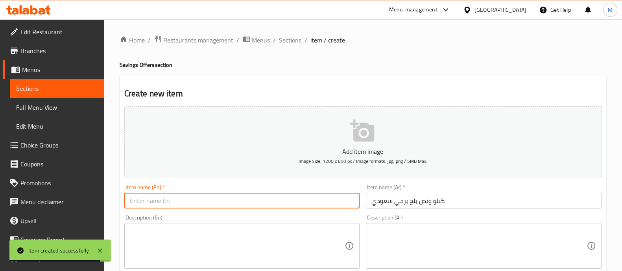
click at [169, 203] on input "text" at bounding box center [242, 201] width 236 height 16
paste input "1.5 kilograms of [GEOGRAPHIC_DATA] dates"
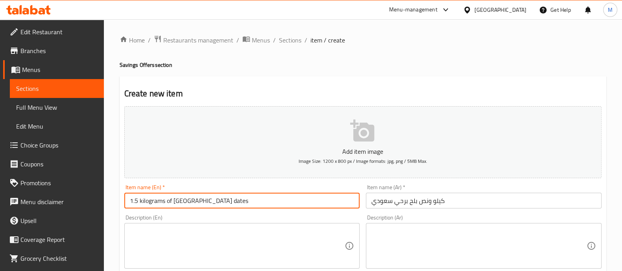
click at [152, 202] on input "1.5 kilograms of [GEOGRAPHIC_DATA] dates" at bounding box center [242, 201] width 236 height 16
type input "1.5 Kilo Saudi Barhi Dates"
click at [201, 219] on div "Description (En) Description (En)" at bounding box center [242, 242] width 236 height 54
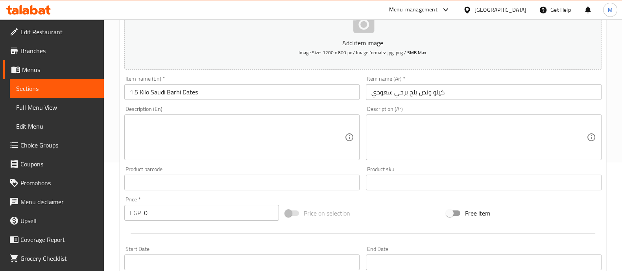
scroll to position [124, 0]
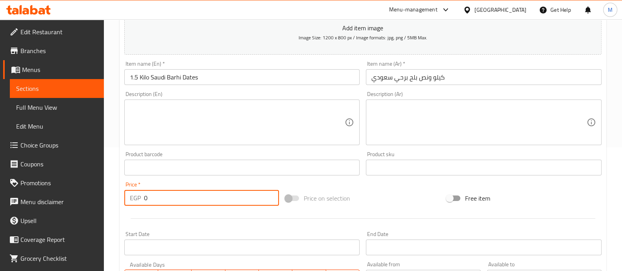
click at [173, 199] on input "0" at bounding box center [211, 198] width 135 height 16
type input "180"
click at [169, 213] on div at bounding box center [363, 218] width 484 height 19
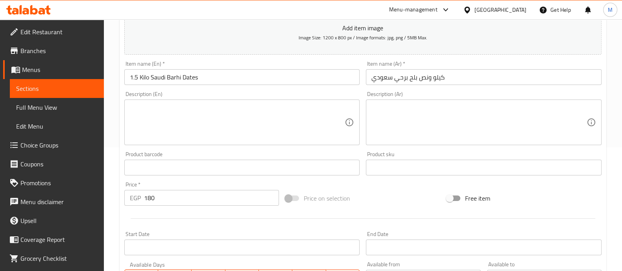
scroll to position [284, 0]
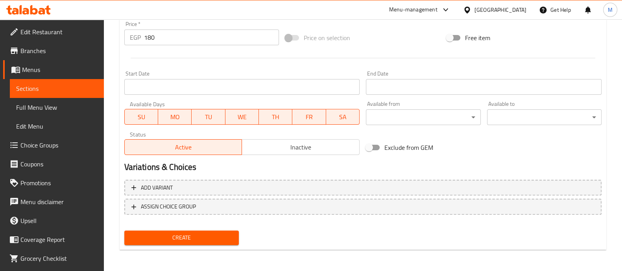
click at [169, 244] on button "Create" at bounding box center [181, 238] width 115 height 15
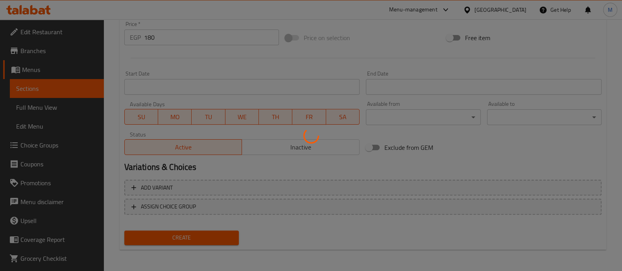
type input "0"
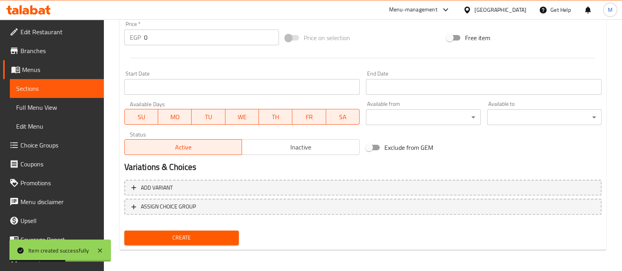
scroll to position [0, 0]
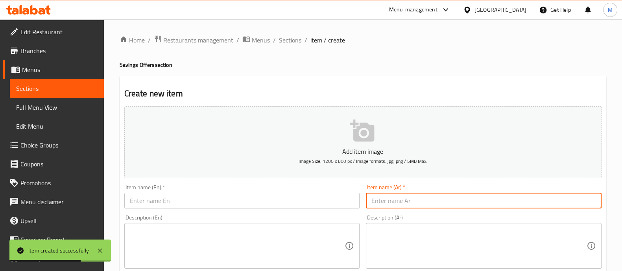
click at [388, 202] on input "text" at bounding box center [484, 201] width 236 height 16
paste input "كيلو بلح رطب +كيلو [PERSON_NAME]"
type input "كيلو بلح رطب +كيلو [PERSON_NAME]"
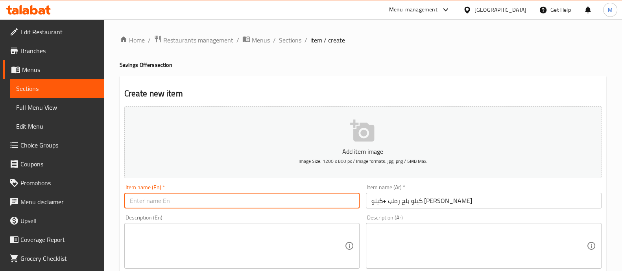
click at [176, 201] on input "text" at bounding box center [242, 201] width 236 height 16
paste input "1 kilogram of soft dates + 1 kilogram of Sultani figs"
click at [143, 203] on input "1 kilogram of soft dates + 1 kilogram of Sultani figs" at bounding box center [242, 201] width 236 height 16
click at [191, 201] on input "1 Kilo Soft Dates + 1 kilogram of Sultani figs" at bounding box center [242, 201] width 236 height 16
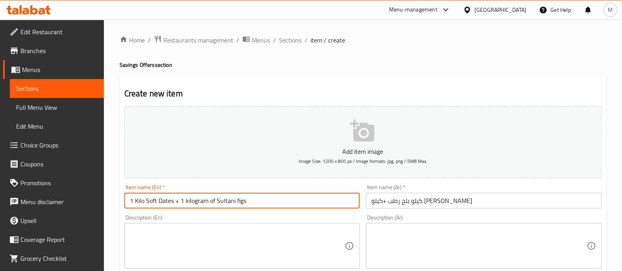
click at [191, 201] on input "1 Kilo Soft Dates + 1 kilogram of Sultani figs" at bounding box center [242, 201] width 236 height 16
click at [223, 201] on input "1 Kilo Soft Dates + 1 Kiloof Sultani figs" at bounding box center [242, 201] width 236 height 16
type input "1 Kilo Soft Dates + 1 Kiloof Sultani Figs"
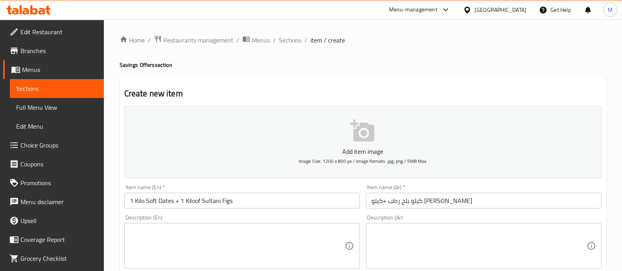
click at [224, 217] on div "Description (En) Description (En)" at bounding box center [242, 242] width 236 height 54
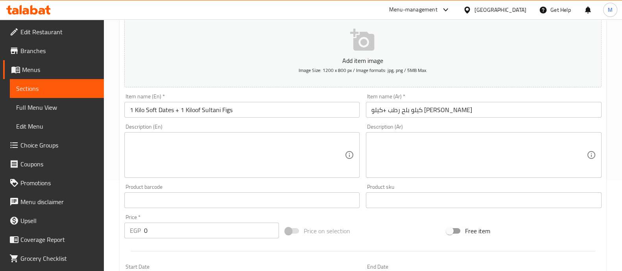
scroll to position [104, 0]
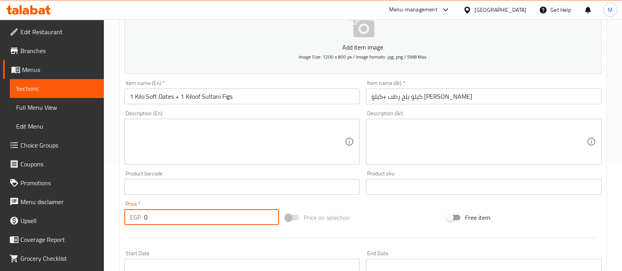
click at [184, 220] on input "0" at bounding box center [211, 217] width 135 height 16
type input "180"
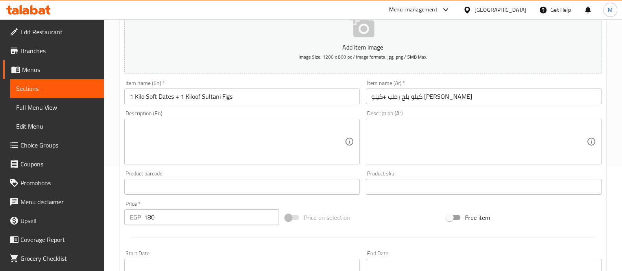
click at [177, 235] on div at bounding box center [363, 237] width 484 height 19
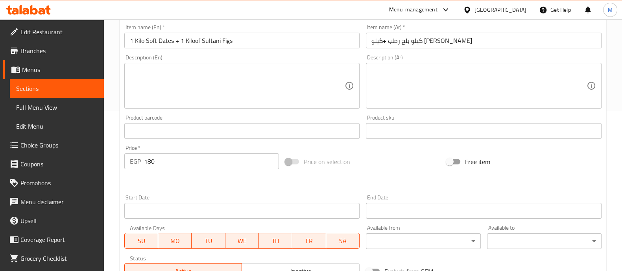
scroll to position [284, 0]
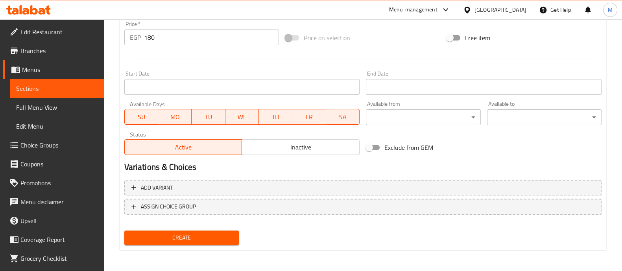
click at [174, 238] on span "Create" at bounding box center [182, 238] width 102 height 10
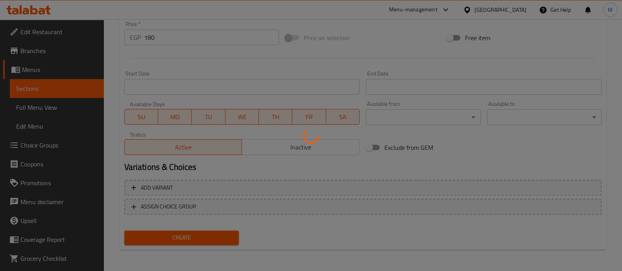
type input "0"
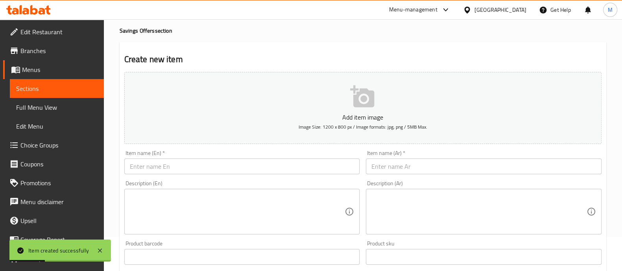
scroll to position [0, 0]
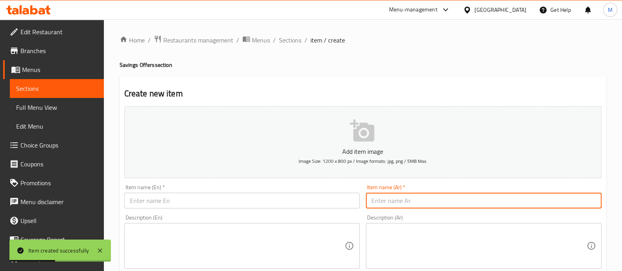
click at [390, 198] on input "text" at bounding box center [484, 201] width 236 height 16
paste input "3 كيلو كنتالوب"
type input "3 كيلو كنتالوب"
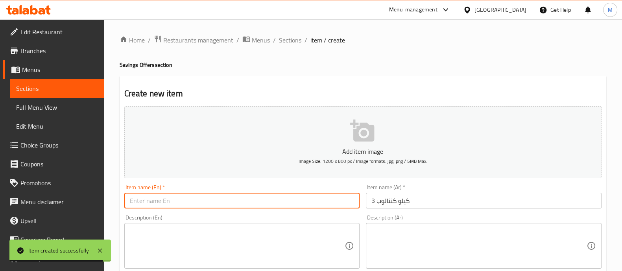
click at [168, 200] on input "text" at bounding box center [242, 201] width 236 height 16
paste input "3 kilograms of cantaloupe"
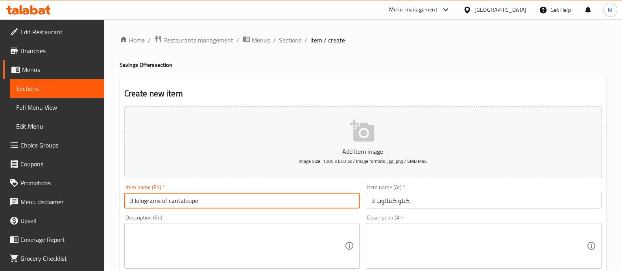
click at [146, 199] on input "3 kilograms of cantaloupe" at bounding box center [242, 201] width 236 height 16
type input "3 [PERSON_NAME]"
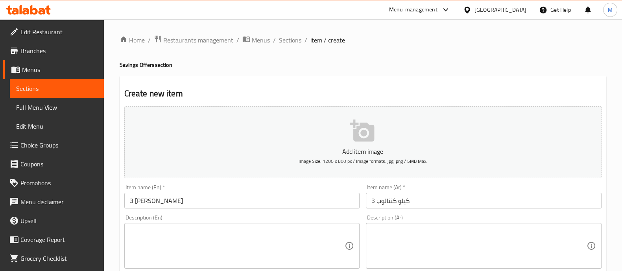
click at [175, 218] on div "Description (En) Description (En)" at bounding box center [242, 242] width 236 height 54
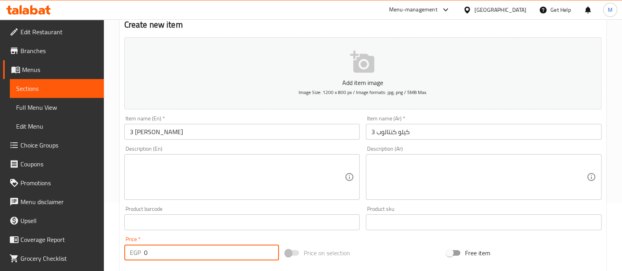
click at [175, 252] on input "0" at bounding box center [211, 253] width 135 height 16
type input "150"
click at [175, 237] on div "Price   * EGP 150 Price *" at bounding box center [201, 249] width 155 height 24
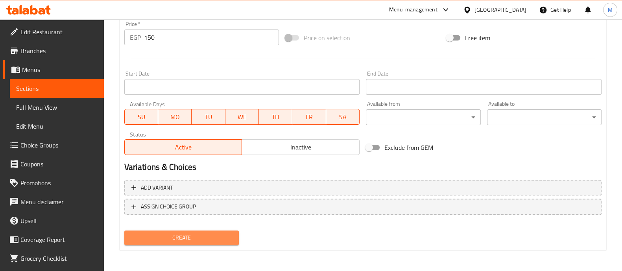
click at [174, 236] on span "Create" at bounding box center [182, 238] width 102 height 10
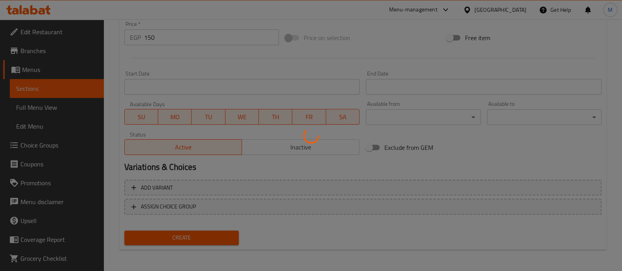
type input "0"
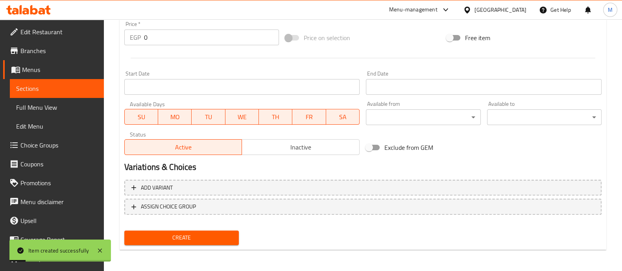
scroll to position [0, 0]
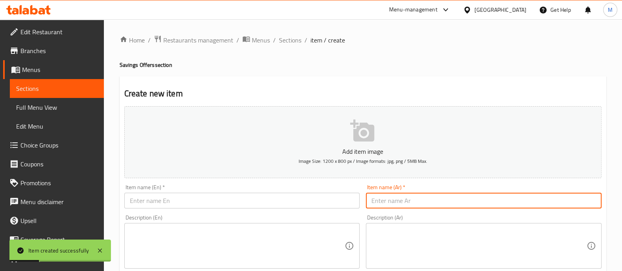
click at [404, 200] on input "text" at bounding box center [484, 201] width 236 height 16
paste input "3 كيلو رمان منفلوطي"
type input "3 كيلو رمان منفلوطي"
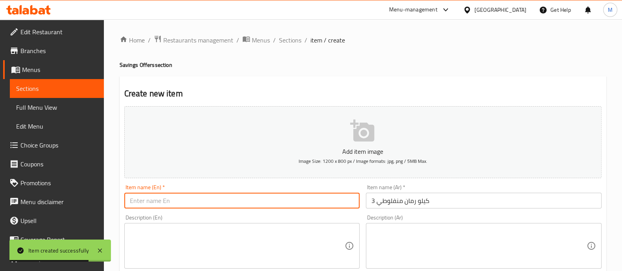
click at [161, 198] on input "text" at bounding box center [242, 201] width 236 height 16
paste input "kilograms of Manfalouti pomegranates"
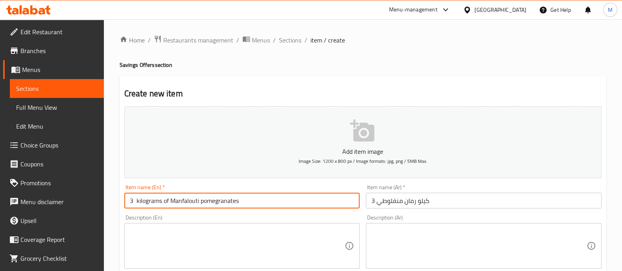
click at [146, 203] on input "3 kilograms of Manfalouti pomegranates" at bounding box center [242, 201] width 236 height 16
click at [181, 201] on input "3 Kilo Manfalouti pomegranates" at bounding box center [242, 201] width 236 height 16
type input "3 Kilo Manfalouti Pomegranates"
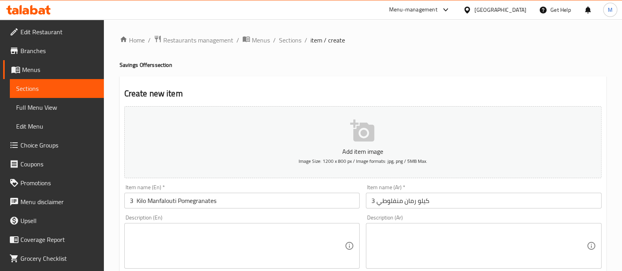
click at [180, 219] on div "Description (En) Description (En)" at bounding box center [242, 242] width 236 height 54
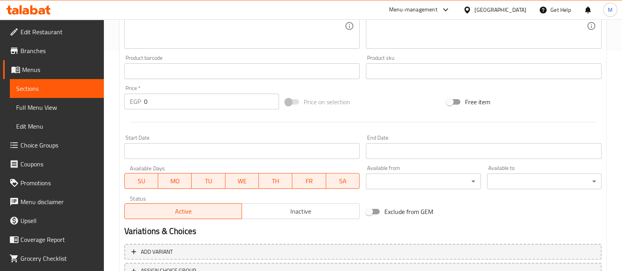
scroll to position [225, 0]
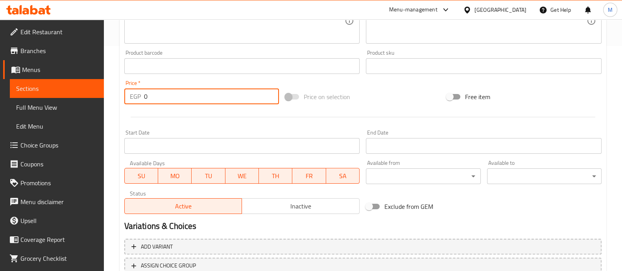
click at [155, 97] on input "0" at bounding box center [211, 97] width 135 height 16
type input "210"
click at [151, 111] on div at bounding box center [363, 116] width 484 height 19
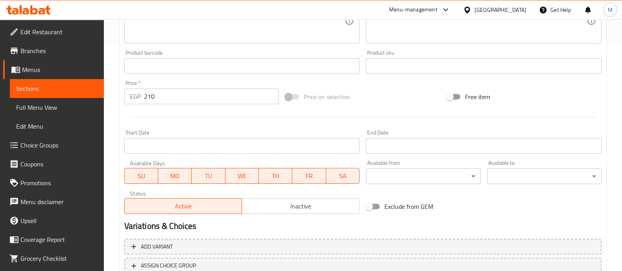
scroll to position [284, 0]
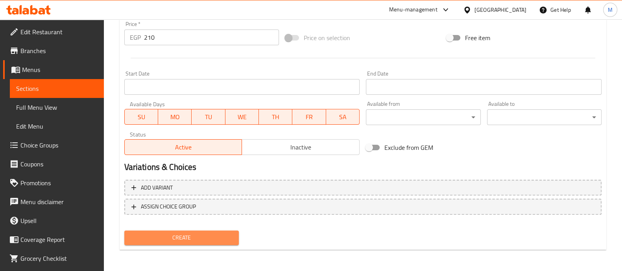
click at [187, 234] on span "Create" at bounding box center [182, 238] width 102 height 10
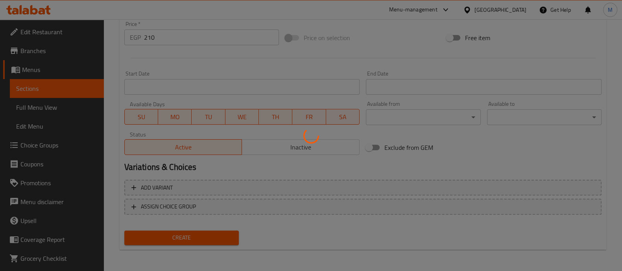
type input "0"
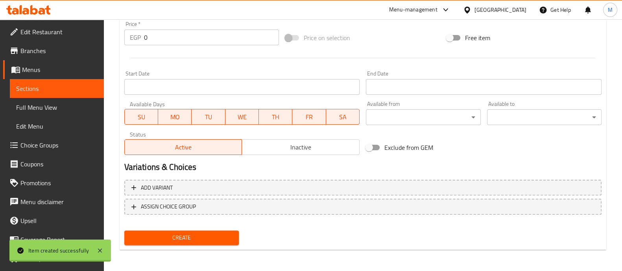
scroll to position [0, 0]
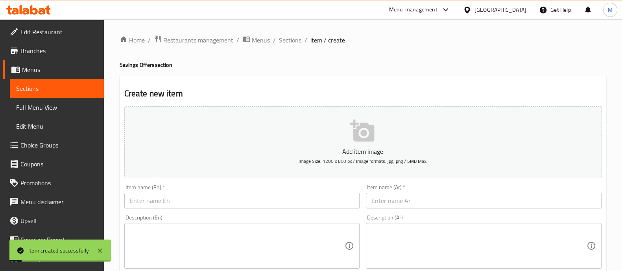
click at [292, 43] on span "Sections" at bounding box center [290, 39] width 22 height 9
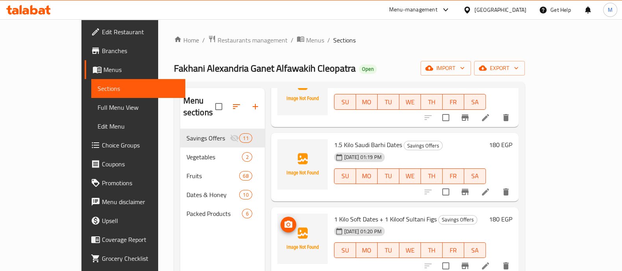
scroll to position [565, 0]
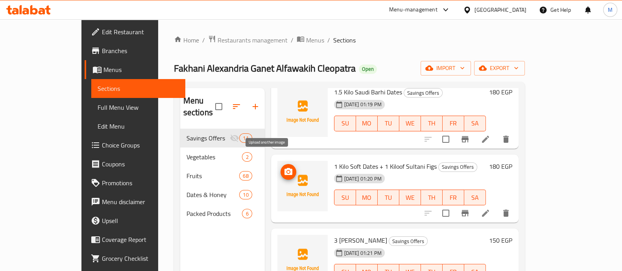
click at [285, 168] on icon "upload picture" at bounding box center [289, 171] width 8 height 7
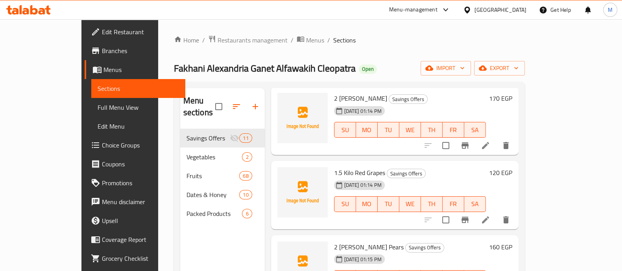
scroll to position [0, 0]
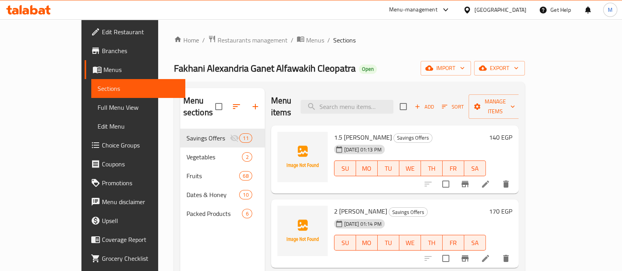
click at [347, 131] on span "1.5 [PERSON_NAME]" at bounding box center [363, 137] width 58 height 12
copy h6 "Guava"
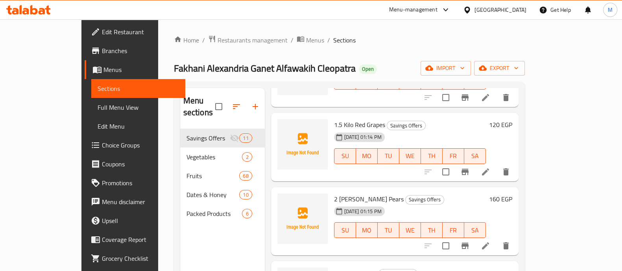
scroll to position [161, 0]
drag, startPoint x: 329, startPoint y: 185, endPoint x: 388, endPoint y: 191, distance: 59.0
click at [388, 194] on h6 "2 [PERSON_NAME] Pears Savings Offers" at bounding box center [410, 199] width 152 height 11
copy h6 "[PERSON_NAME] Pears"
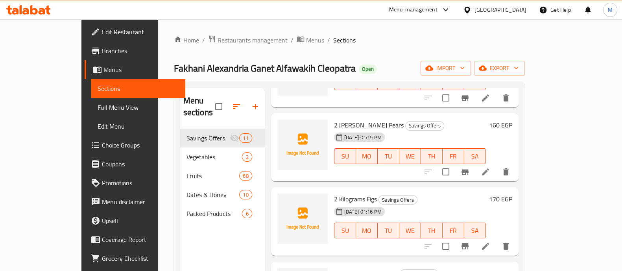
click at [350, 193] on span "2 Kilograms Figs" at bounding box center [355, 199] width 43 height 12
copy span "Figs"
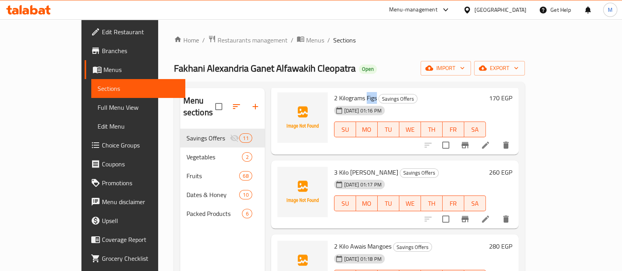
scroll to position [336, 0]
drag, startPoint x: 329, startPoint y: 160, endPoint x: 373, endPoint y: 160, distance: 44.1
click at [373, 167] on h6 "3 Kilo [PERSON_NAME] Savings Offers" at bounding box center [410, 172] width 152 height 11
copy span "[PERSON_NAME]"
drag, startPoint x: 331, startPoint y: 234, endPoint x: 370, endPoint y: 237, distance: 39.4
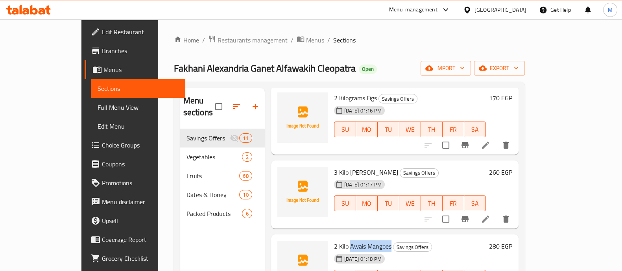
click at [370, 240] on span "2 Kilo Awais Mangoes" at bounding box center [362, 246] width 57 height 12
copy span "Awais Mangoes"
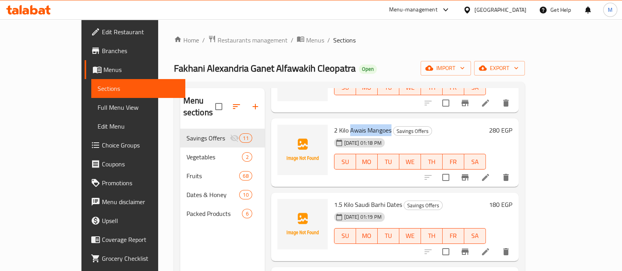
scroll to position [453, 0]
drag, startPoint x: 334, startPoint y: 191, endPoint x: 381, endPoint y: 192, distance: 46.0
click at [381, 198] on span "1.5 Kilo Saudi Barhi Dates" at bounding box center [368, 204] width 68 height 12
copy span "Saudi Barhi Dates"
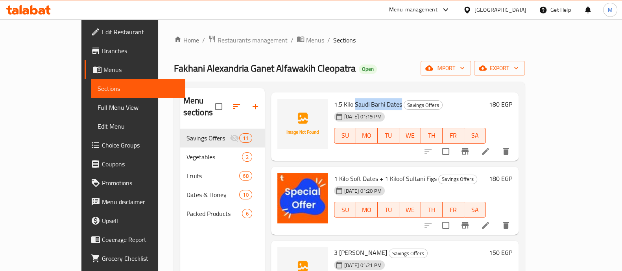
scroll to position [565, 0]
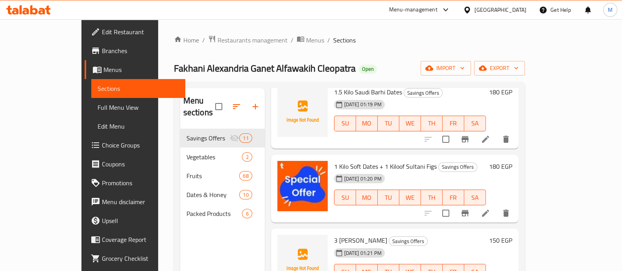
click at [343, 235] on span "3 [PERSON_NAME]" at bounding box center [360, 241] width 53 height 12
copy h6 "Cantaloupe"
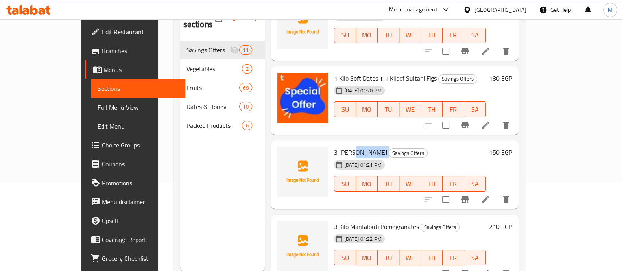
scroll to position [110, 0]
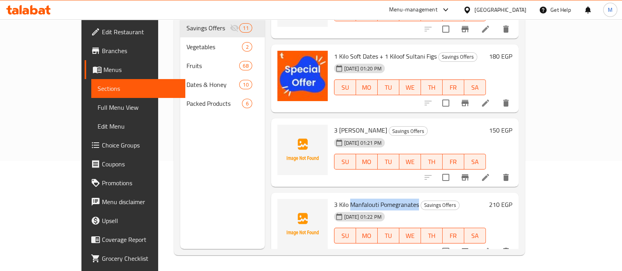
drag, startPoint x: 332, startPoint y: 191, endPoint x: 399, endPoint y: 192, distance: 67.3
click at [399, 199] on h6 "3 Kilo Manfalouti Pomegranates Savings Offers" at bounding box center [410, 204] width 152 height 11
copy span "Manfalouti Pomegranates"
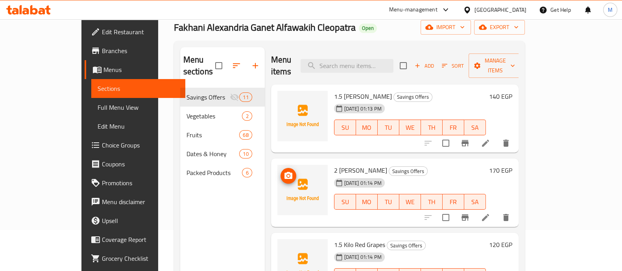
scroll to position [0, 0]
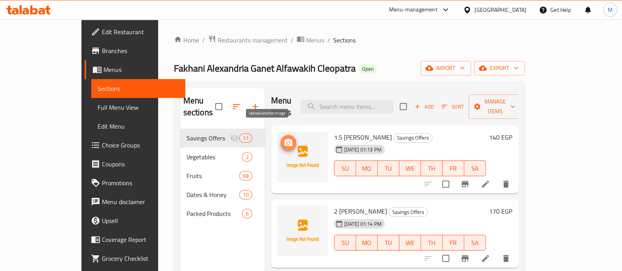
click at [284, 138] on icon "upload picture" at bounding box center [288, 142] width 9 height 9
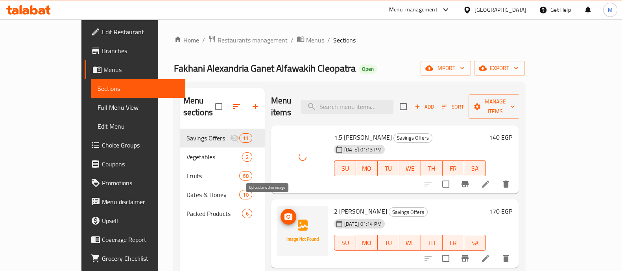
click at [287, 216] on circle "upload picture" at bounding box center [288, 217] width 2 height 2
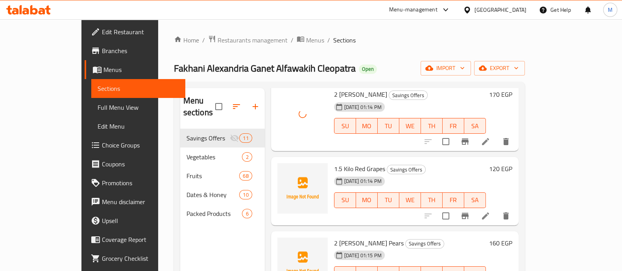
scroll to position [118, 0]
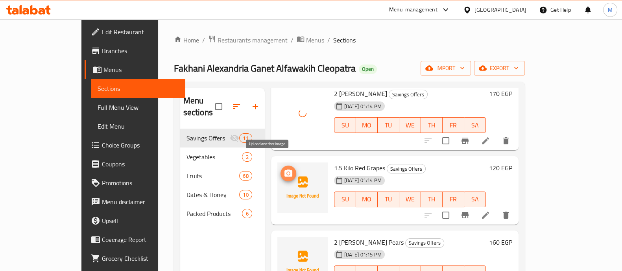
click at [281, 169] on span "upload picture" at bounding box center [289, 173] width 16 height 9
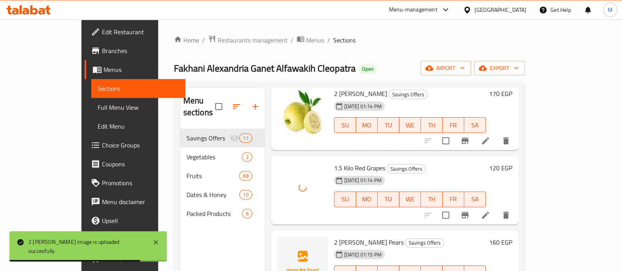
scroll to position [174, 0]
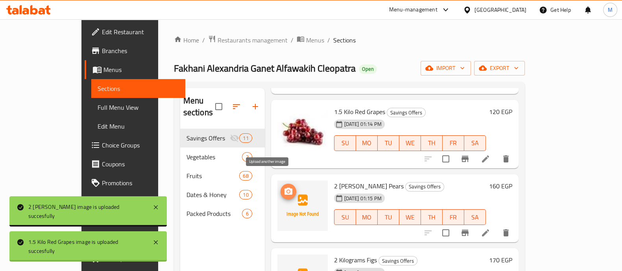
click at [285, 188] on icon "upload picture" at bounding box center [289, 191] width 8 height 7
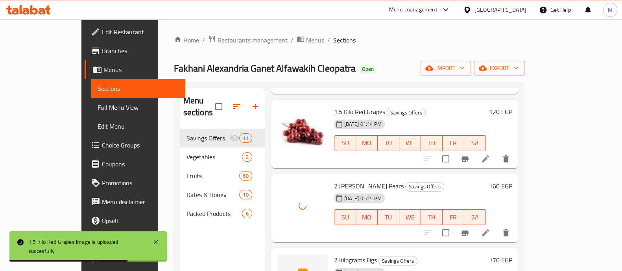
scroll to position [268, 0]
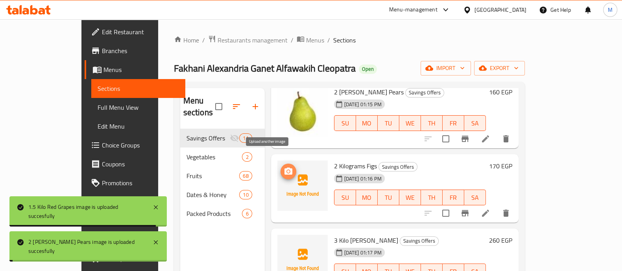
click at [285, 168] on icon "upload picture" at bounding box center [289, 171] width 8 height 7
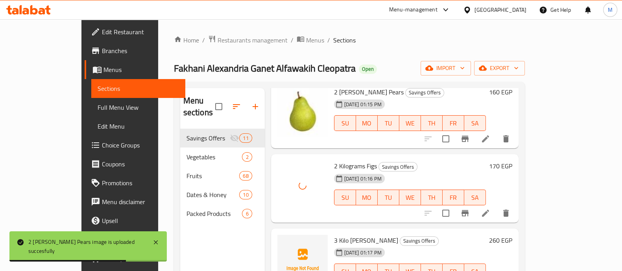
scroll to position [322, 0]
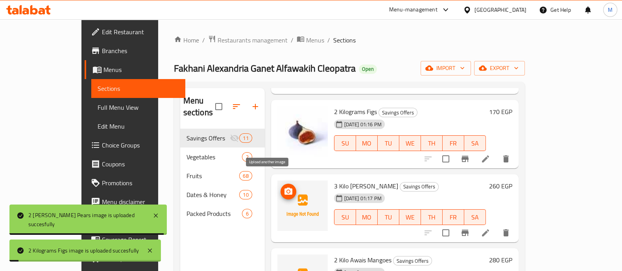
click at [285, 188] on icon "upload picture" at bounding box center [289, 191] width 8 height 7
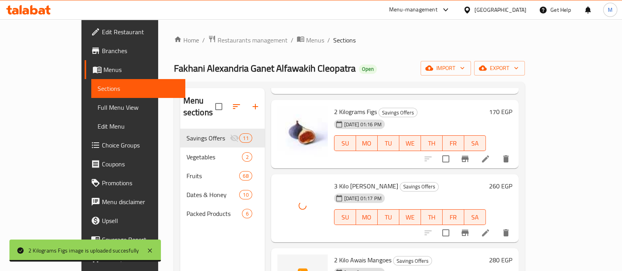
scroll to position [362, 0]
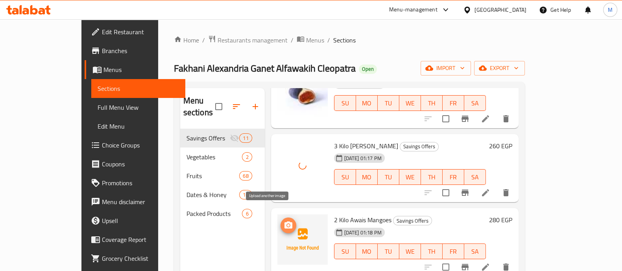
click at [284, 221] on icon "upload picture" at bounding box center [288, 225] width 9 height 9
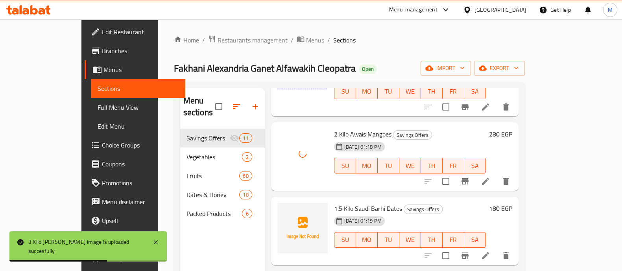
scroll to position [449, 0]
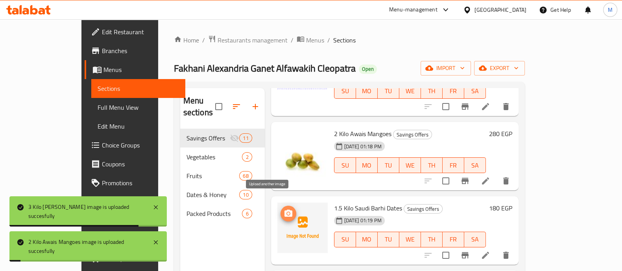
click at [281, 209] on span "upload picture" at bounding box center [289, 213] width 16 height 9
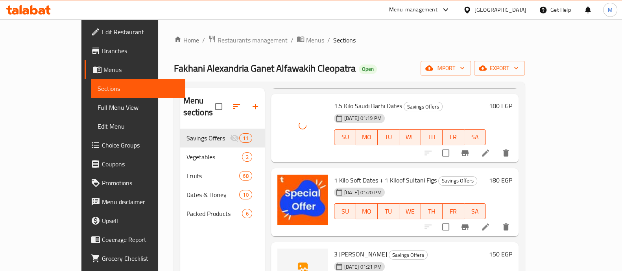
scroll to position [551, 0]
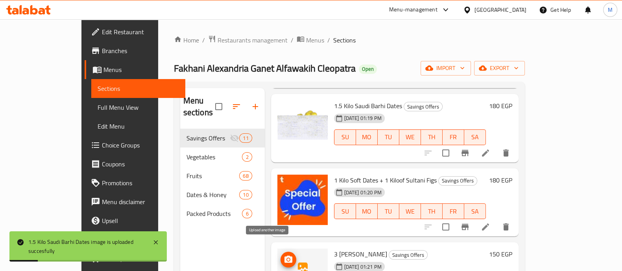
click at [284, 255] on icon "upload picture" at bounding box center [288, 259] width 9 height 9
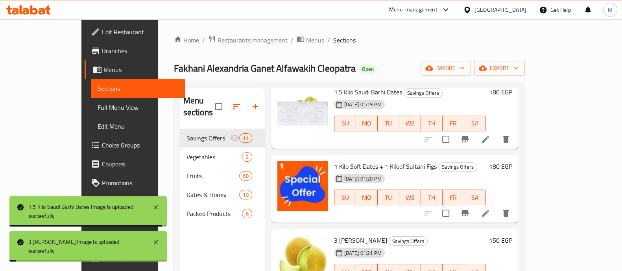
scroll to position [110, 0]
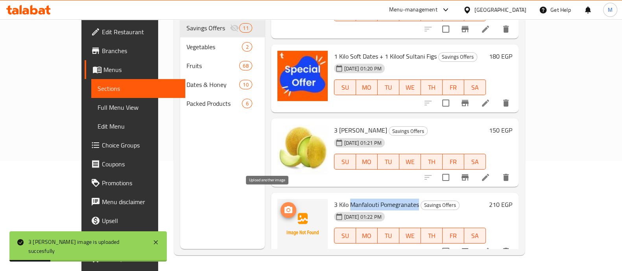
click at [285, 206] on icon "upload picture" at bounding box center [289, 209] width 8 height 7
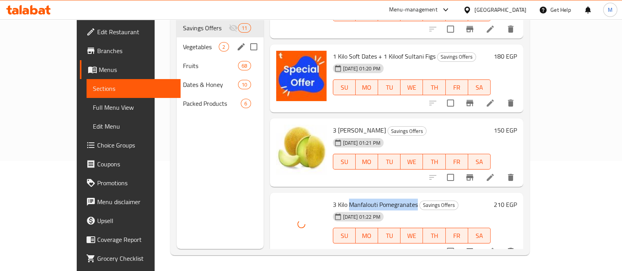
scroll to position [79, 0]
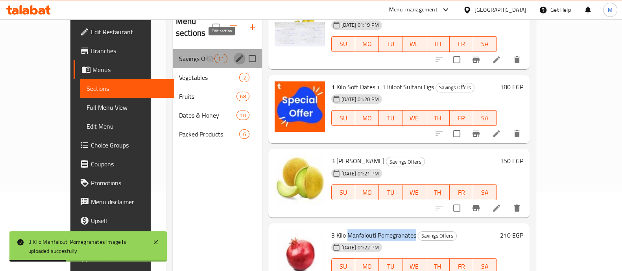
click at [235, 54] on icon "edit" at bounding box center [239, 58] width 9 height 9
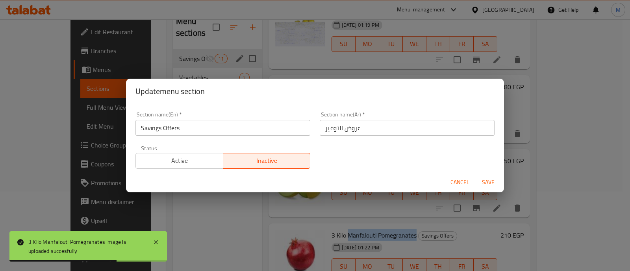
click at [184, 160] on span "Active" at bounding box center [179, 160] width 81 height 11
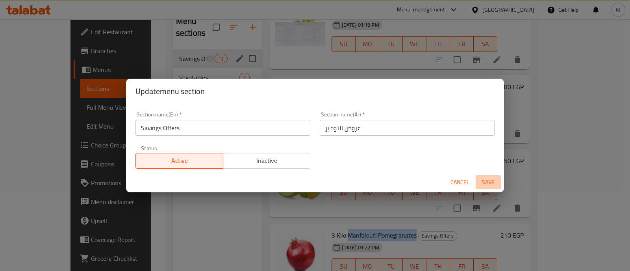
click at [486, 185] on span "Save" at bounding box center [488, 182] width 19 height 10
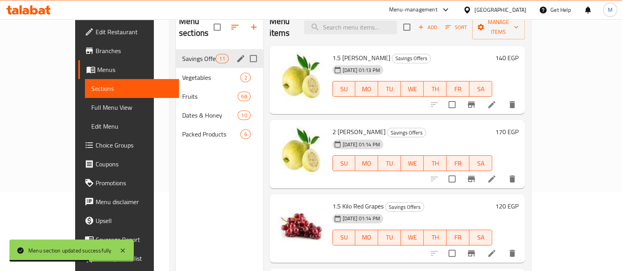
scroll to position [0, 0]
